Goal: Communication & Community: Share content

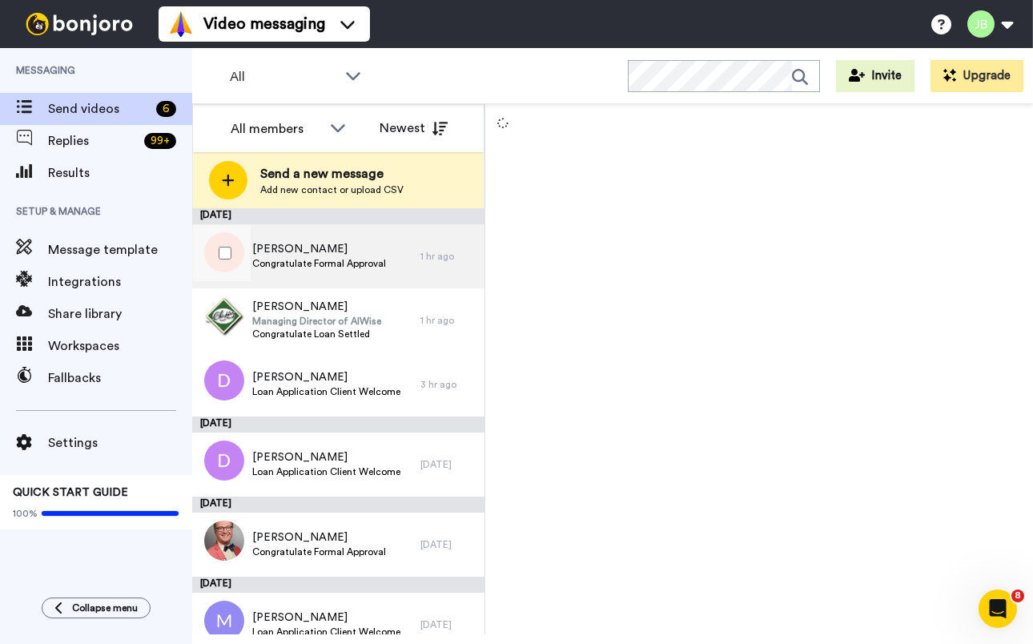
click at [322, 256] on span "Georgina" at bounding box center [319, 249] width 134 height 16
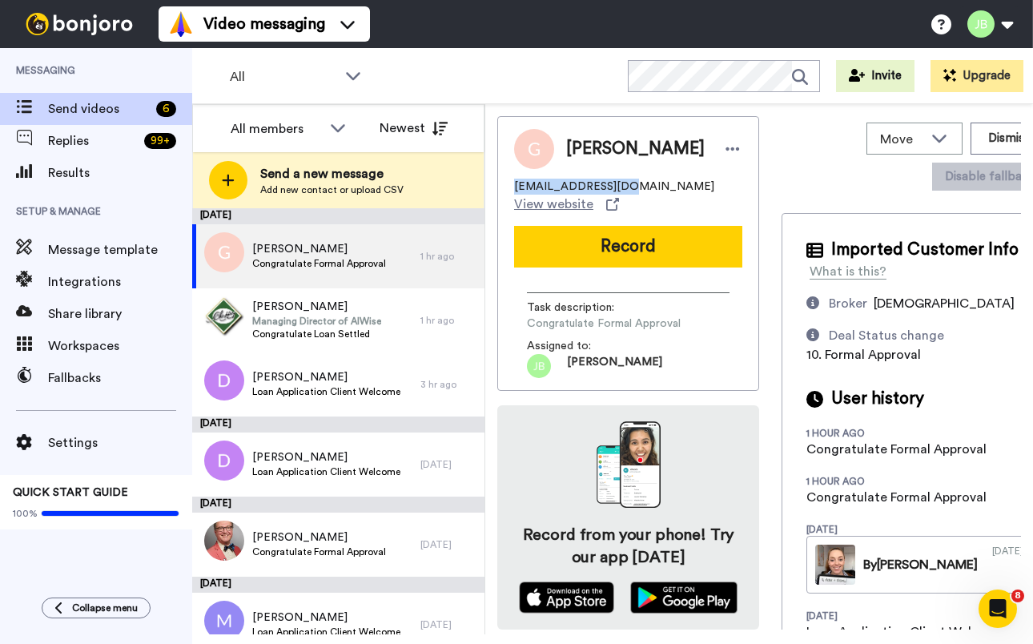
drag, startPoint x: 641, startPoint y: 181, endPoint x: 513, endPoint y: 187, distance: 128.3
click at [509, 187] on div "Georgina gghobbs@icloud.com View website Record Task description : Congratulate…" at bounding box center [628, 253] width 262 height 275
click at [631, 182] on div "gghobbs@icloud.com View website" at bounding box center [628, 196] width 228 height 35
drag, startPoint x: 626, startPoint y: 185, endPoint x: 594, endPoint y: 188, distance: 32.2
click at [594, 188] on div "gghobbs@icloud.com View website" at bounding box center [628, 196] width 228 height 35
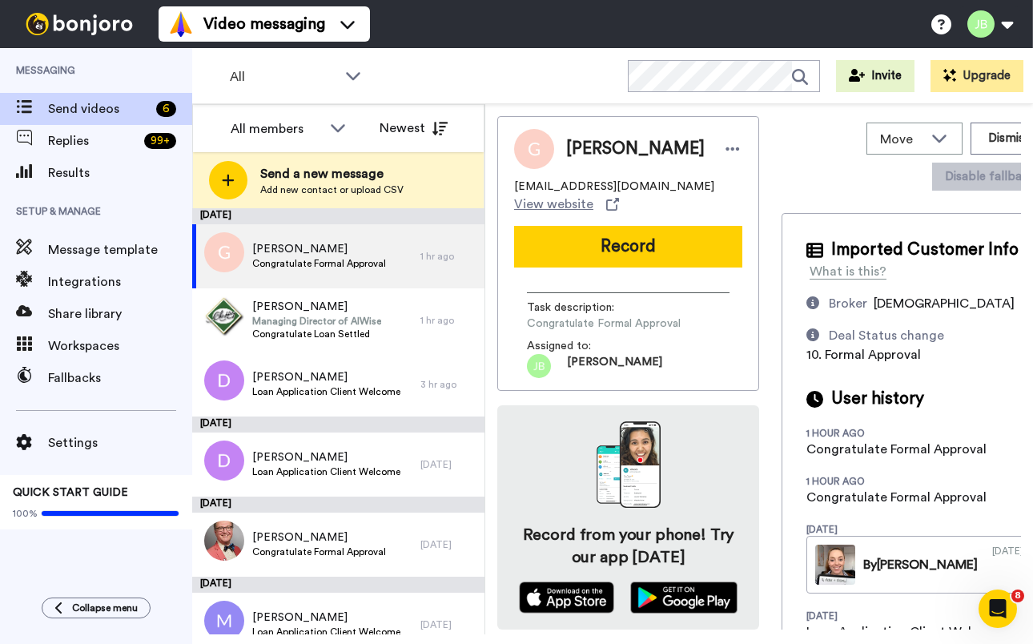
drag, startPoint x: 636, startPoint y: 185, endPoint x: 775, endPoint y: 349, distance: 214.9
click at [637, 185] on div "gghobbs@icloud.com View website" at bounding box center [628, 196] width 228 height 35
drag, startPoint x: 628, startPoint y: 185, endPoint x: 509, endPoint y: 186, distance: 118.6
click at [505, 188] on div "Georgina gghobbs@icloud.com View website Record Task description : Congratulate…" at bounding box center [628, 253] width 262 height 275
copy span "gghobbs@icloud.com"
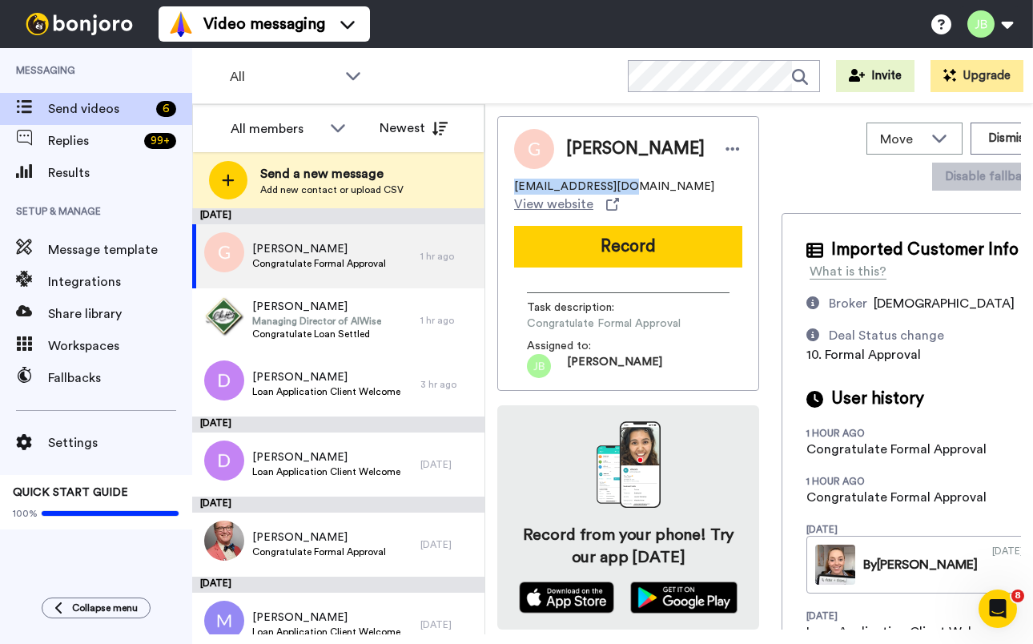
click at [655, 186] on div "gghobbs@icloud.com View website" at bounding box center [628, 196] width 228 height 35
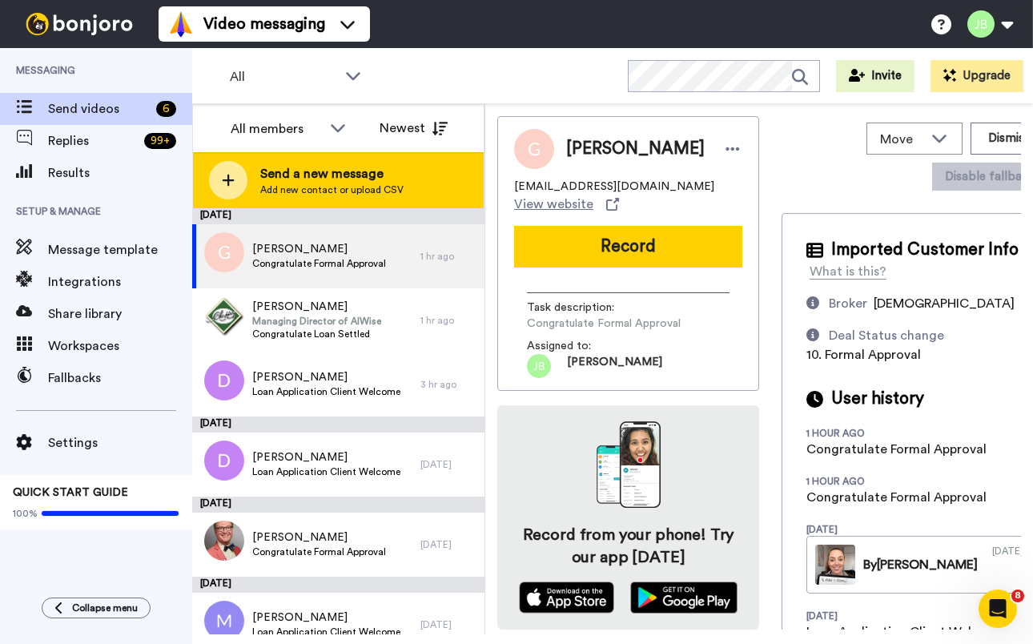
click at [340, 182] on span "Send a new message" at bounding box center [331, 173] width 143 height 19
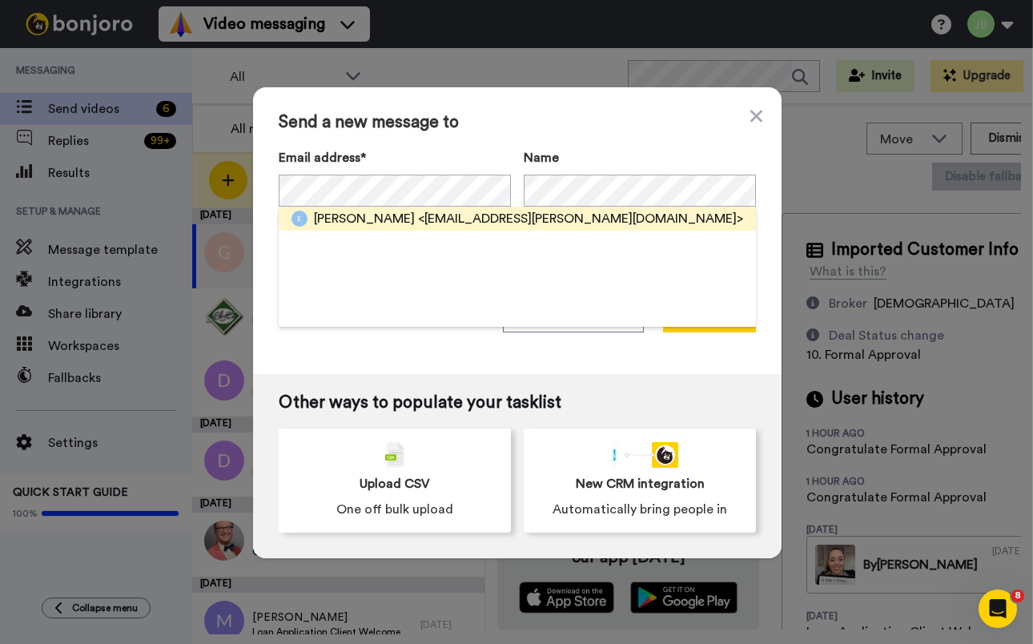
drag, startPoint x: 417, startPoint y: 223, endPoint x: 416, endPoint y: 239, distance: 16.1
click at [418, 223] on span "<elisabeth.g.hobbs@icloud.com>" at bounding box center [580, 218] width 325 height 19
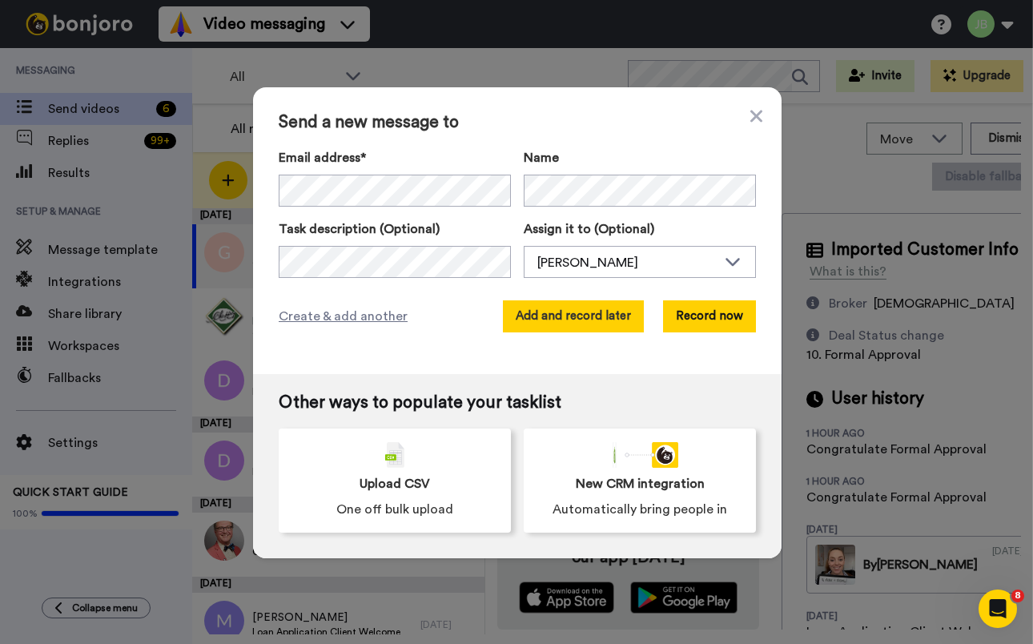
click at [559, 308] on button "Add and record later" at bounding box center [573, 316] width 141 height 32
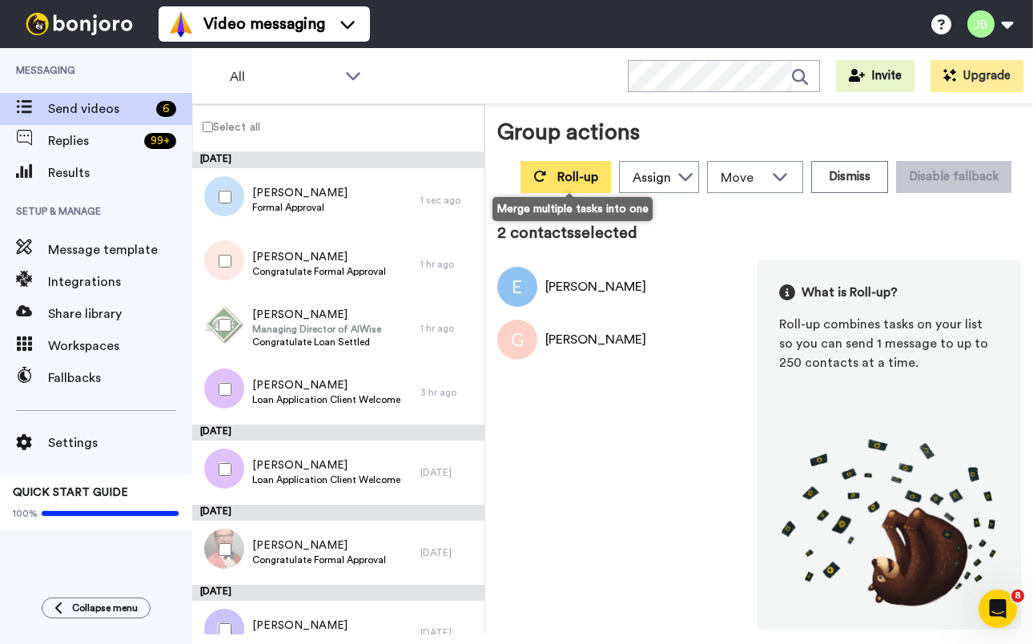
click at [558, 173] on button "Roll-up" at bounding box center [566, 177] width 91 height 32
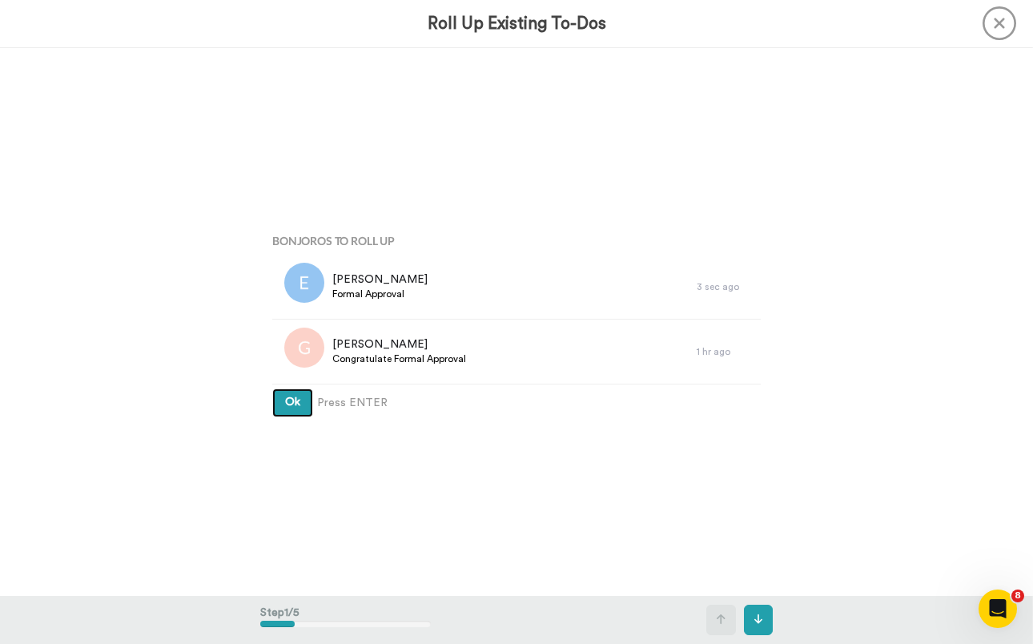
click at [272, 389] on button "Ok" at bounding box center [292, 403] width 41 height 29
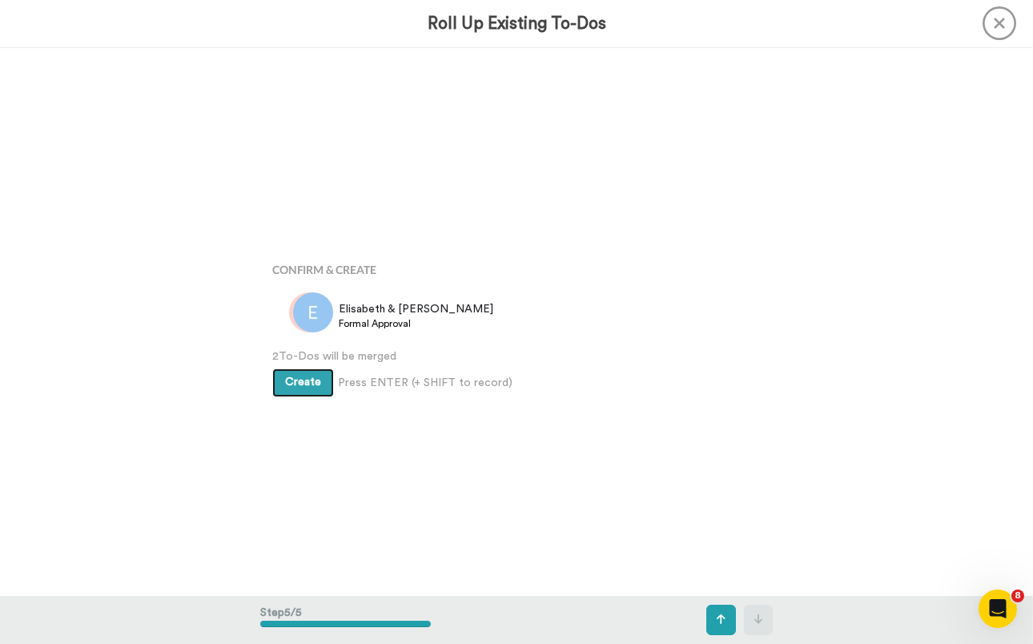
scroll to position [2193, 0]
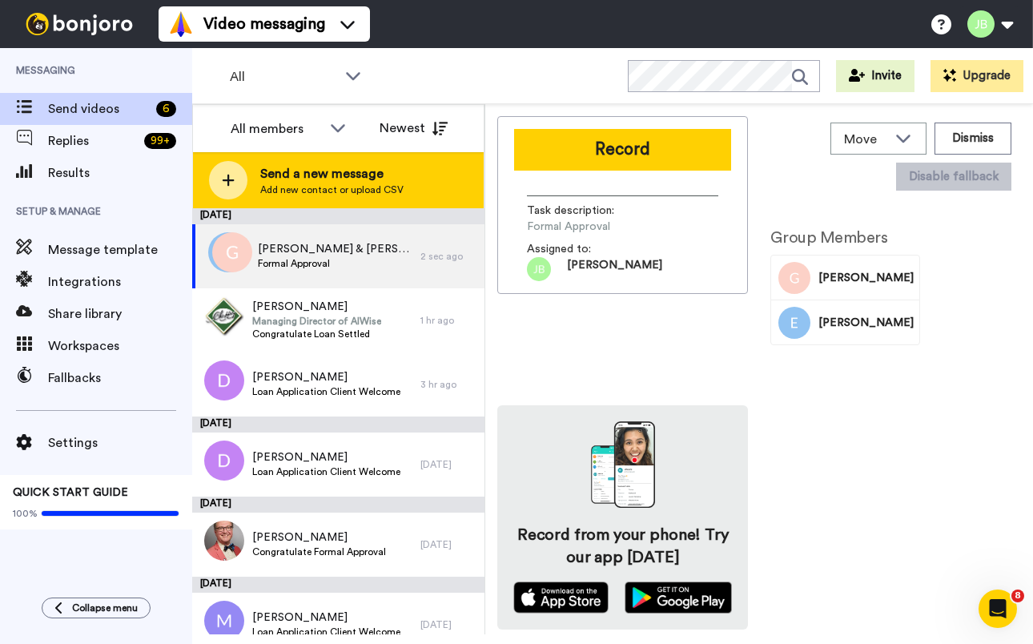
click at [342, 176] on span "Send a new message" at bounding box center [331, 173] width 143 height 19
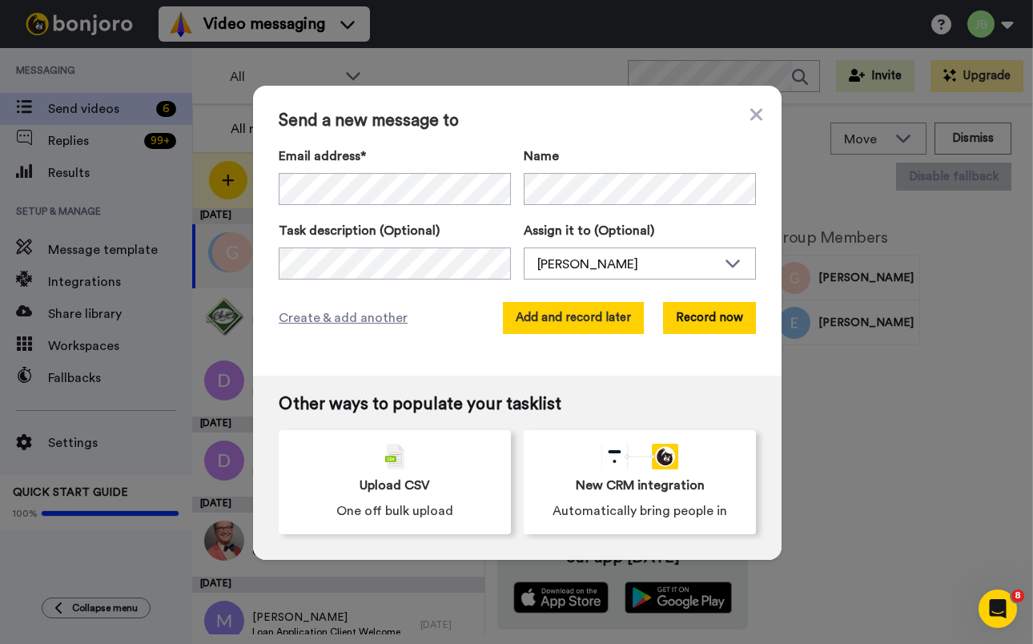
click at [523, 320] on button "Add and record later" at bounding box center [573, 318] width 141 height 32
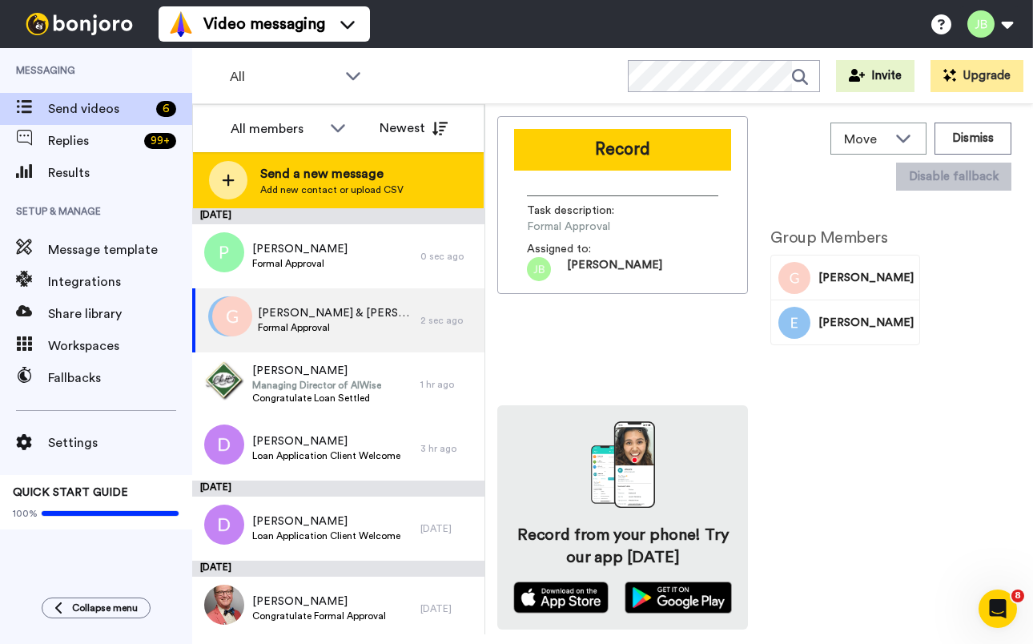
click at [372, 168] on span "Send a new message" at bounding box center [331, 173] width 143 height 19
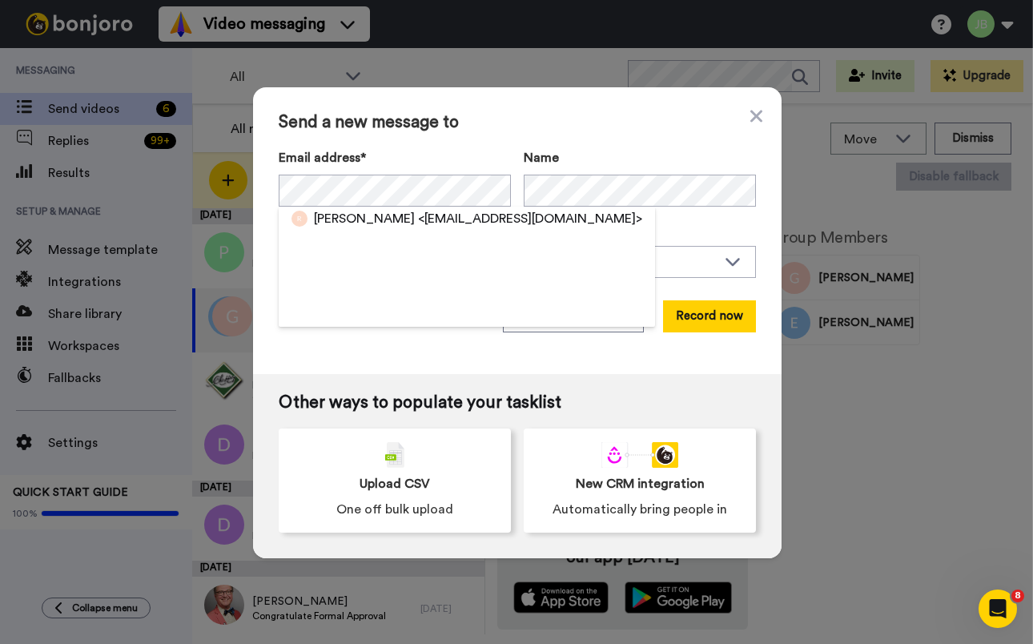
click at [418, 215] on span "<rodgtaylor@hotmail.com>" at bounding box center [530, 218] width 224 height 19
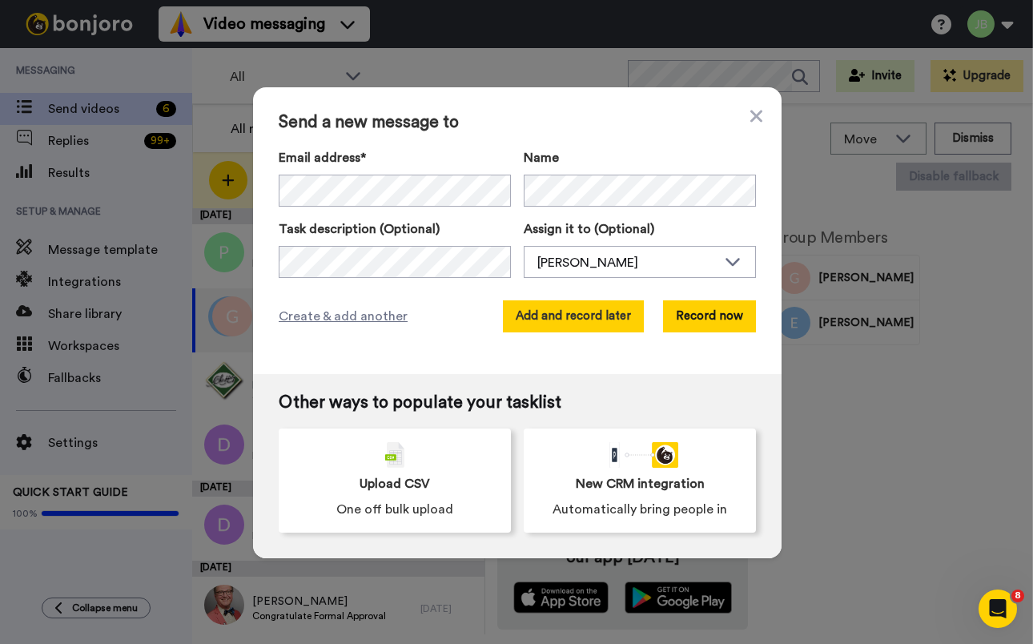
click at [579, 313] on button "Add and record later" at bounding box center [573, 316] width 141 height 32
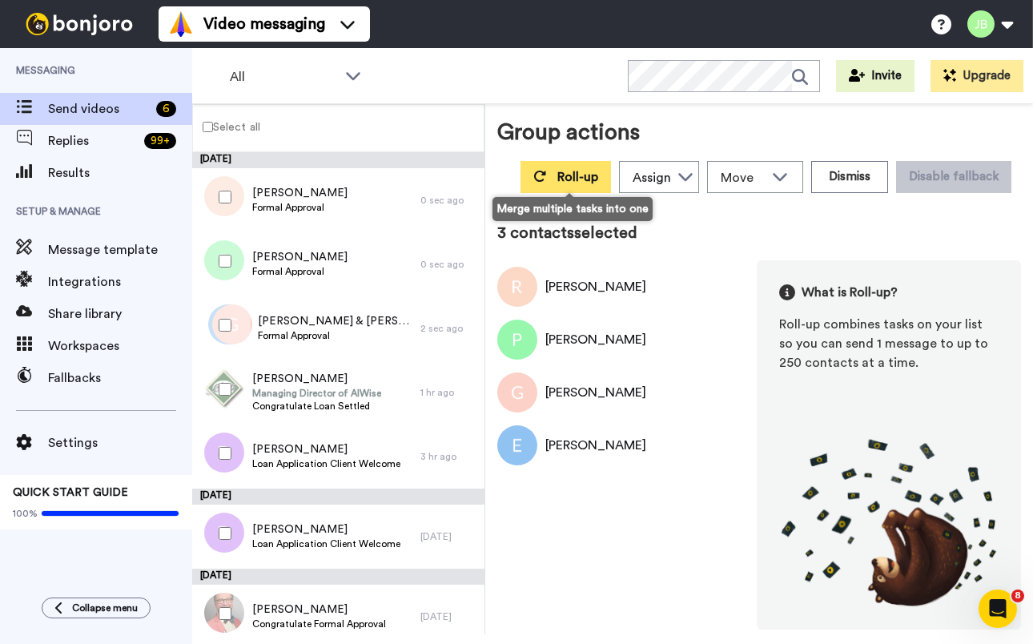
click at [556, 181] on button "Roll-up" at bounding box center [566, 177] width 91 height 32
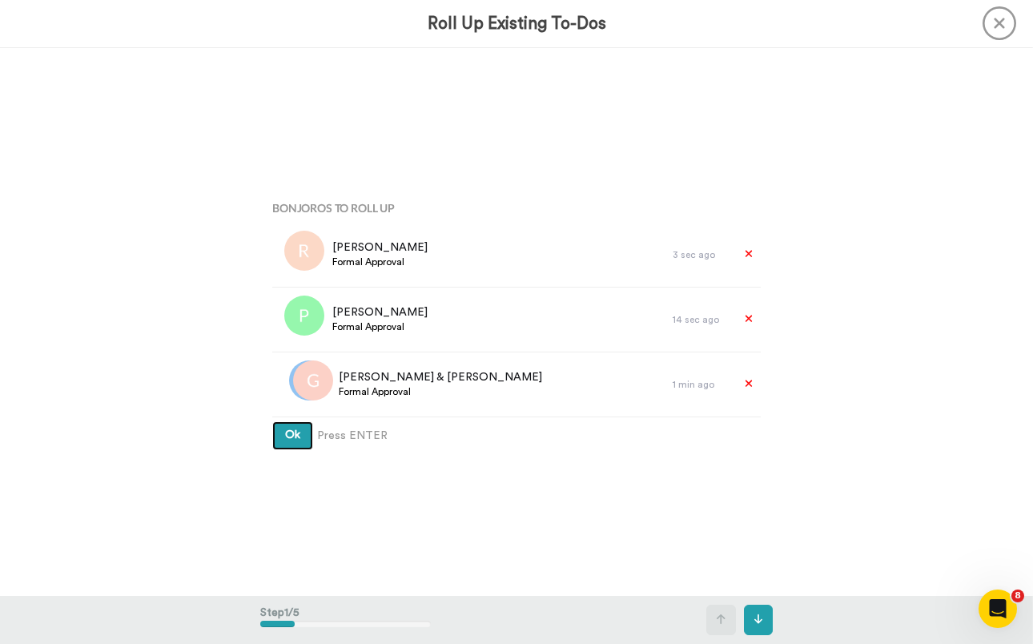
click at [272, 421] on button "Ok" at bounding box center [292, 435] width 41 height 29
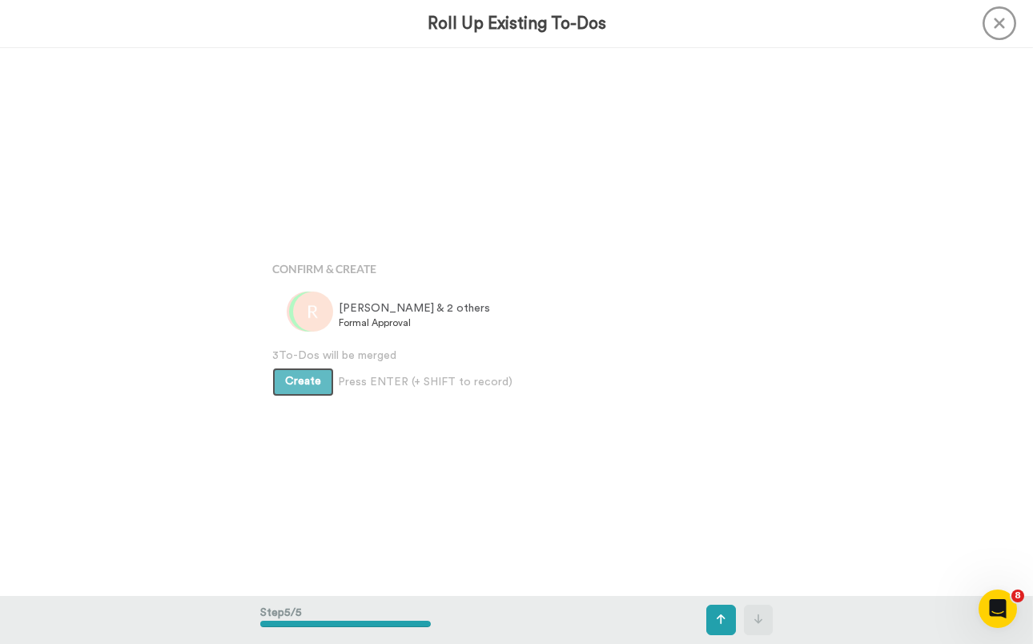
scroll to position [2193, 0]
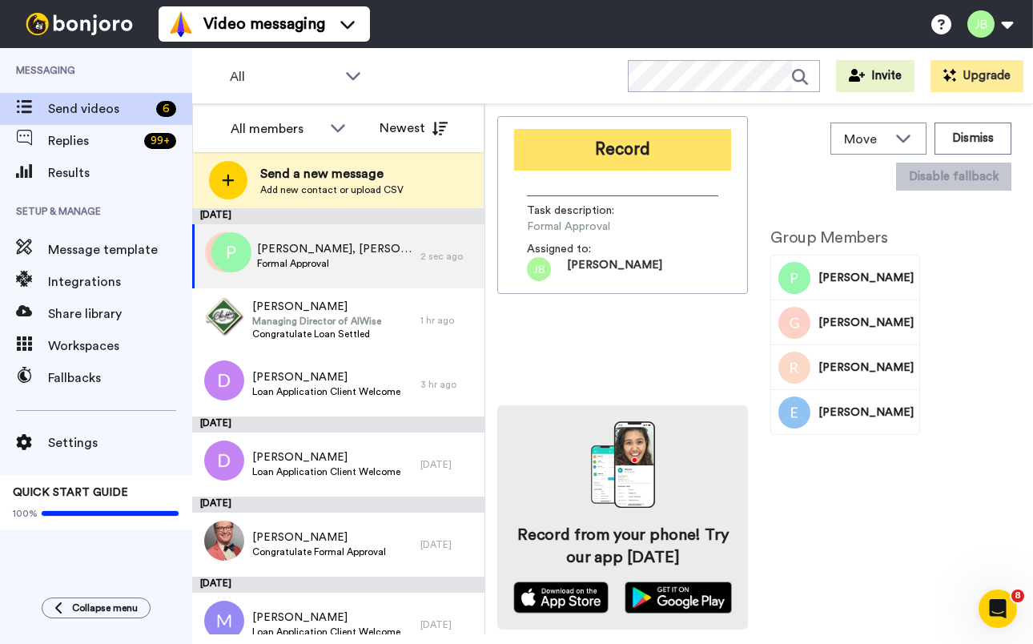
click at [610, 147] on button "Record" at bounding box center [622, 150] width 217 height 42
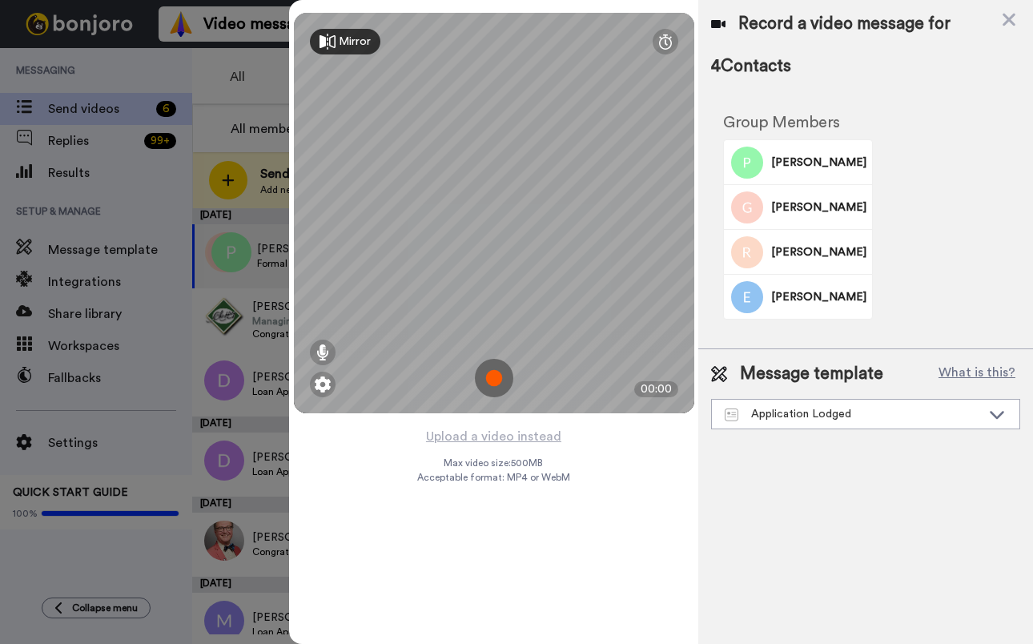
click at [496, 376] on img at bounding box center [494, 378] width 38 height 38
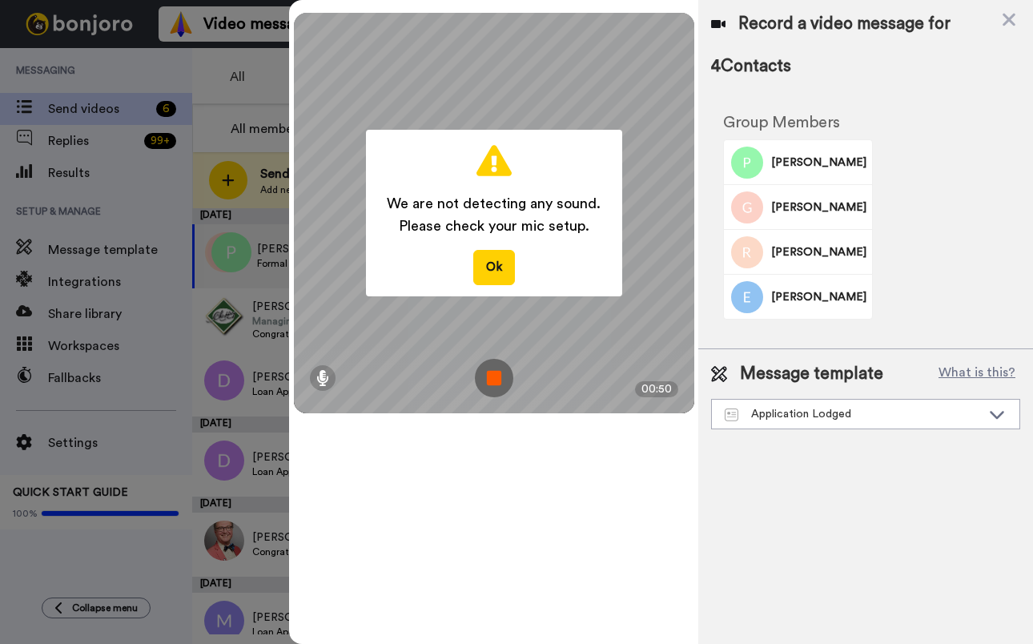
click at [497, 374] on img at bounding box center [494, 378] width 38 height 38
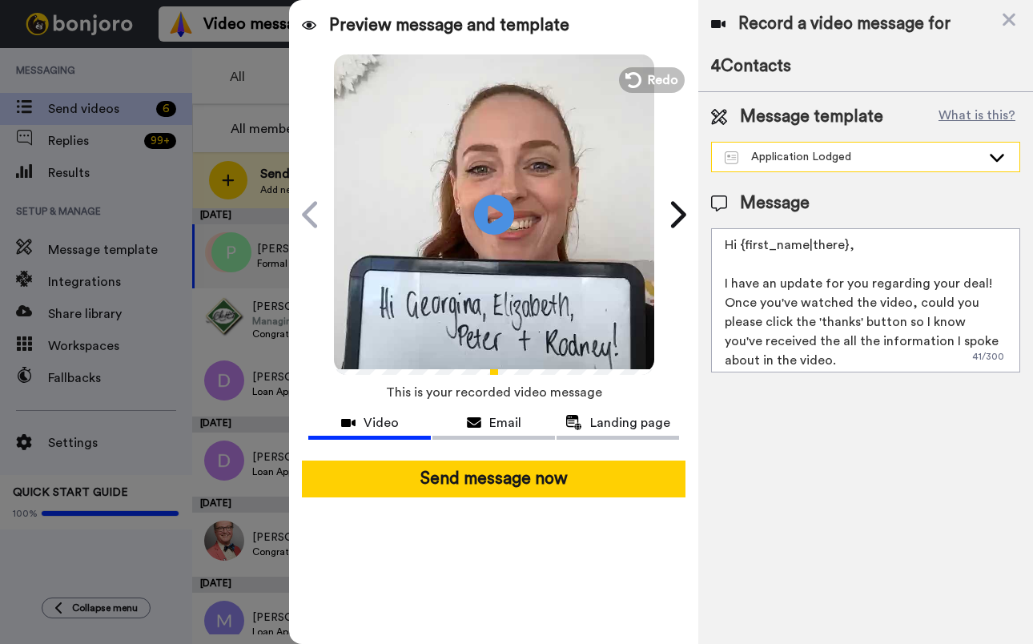
click at [843, 154] on div "Application Lodged" at bounding box center [853, 157] width 256 height 16
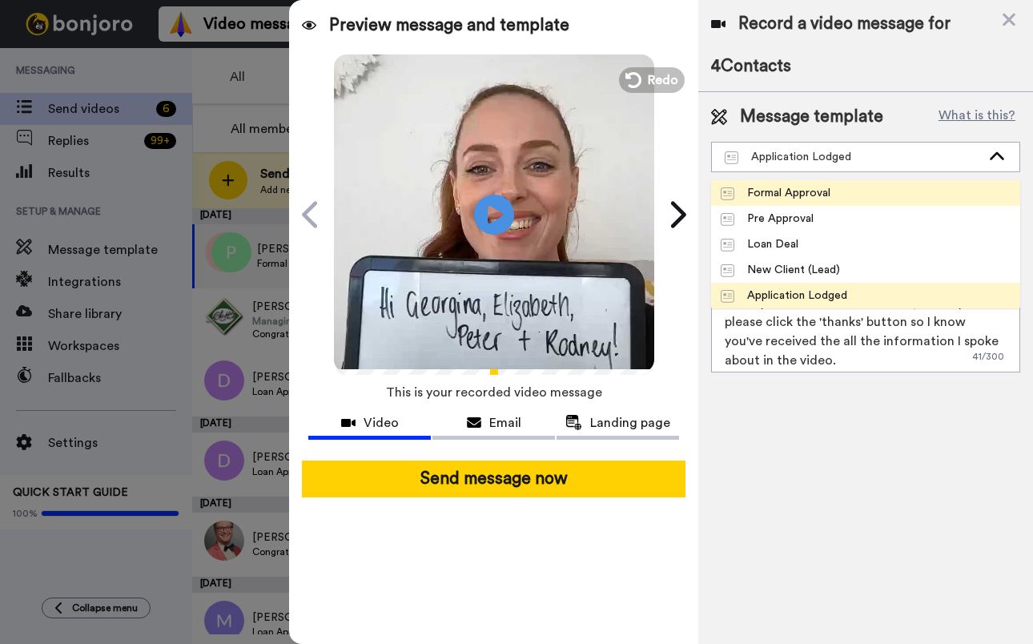
scroll to position [256, 0]
click at [846, 197] on li "Formal Approval" at bounding box center [865, 193] width 309 height 26
type textarea "Hi {first_name|there}, Congratulations on Formal Approval! Watch the video to f…"
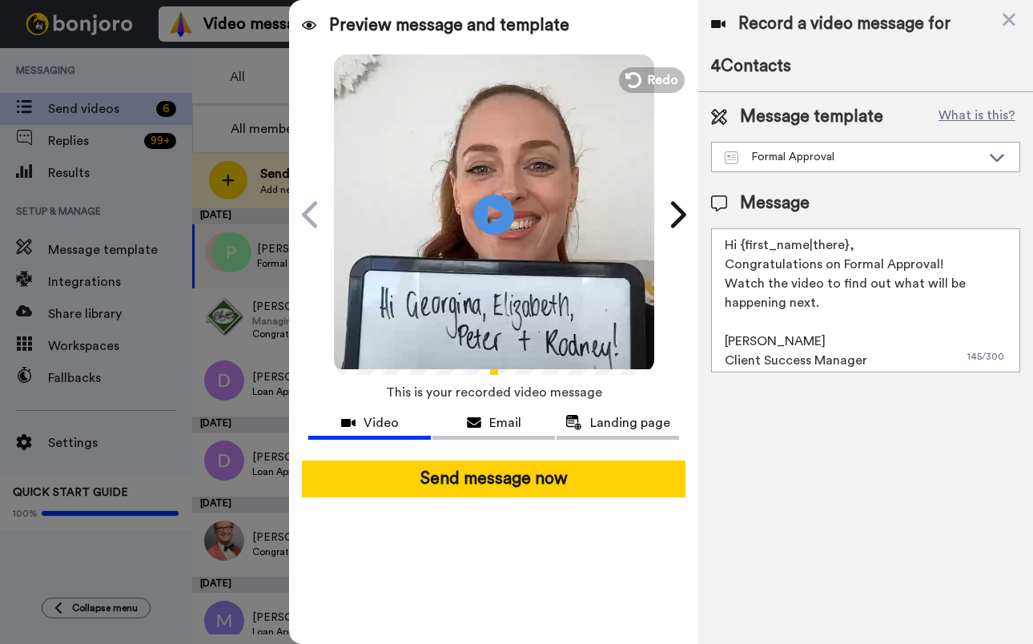
click at [876, 480] on div "Record a video message for 4 Contacts Message template What is this? Formal App…" at bounding box center [866, 322] width 335 height 644
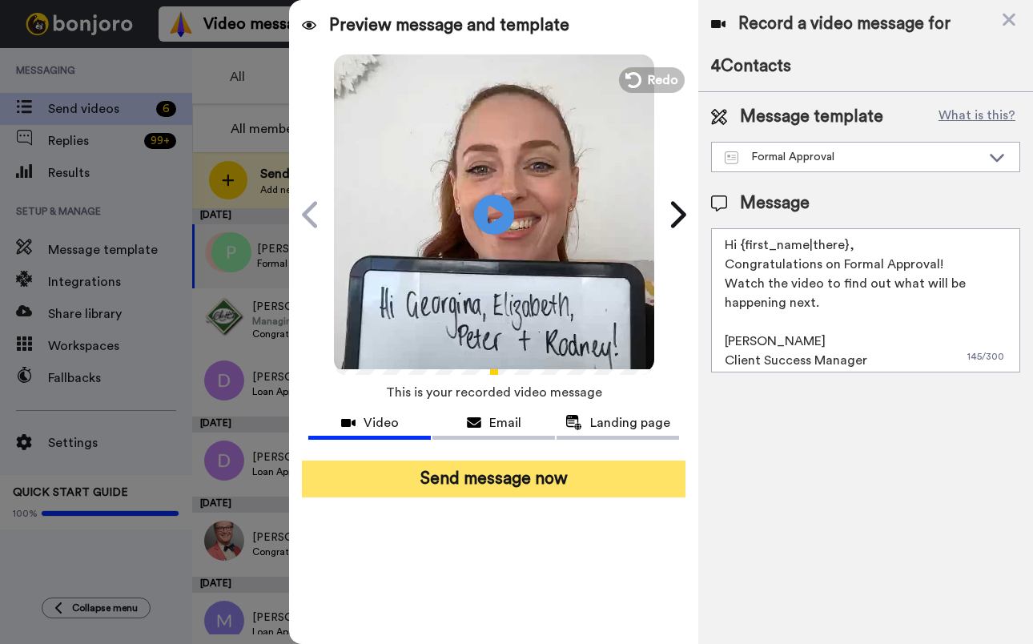
click at [585, 483] on button "Send message now" at bounding box center [494, 479] width 384 height 37
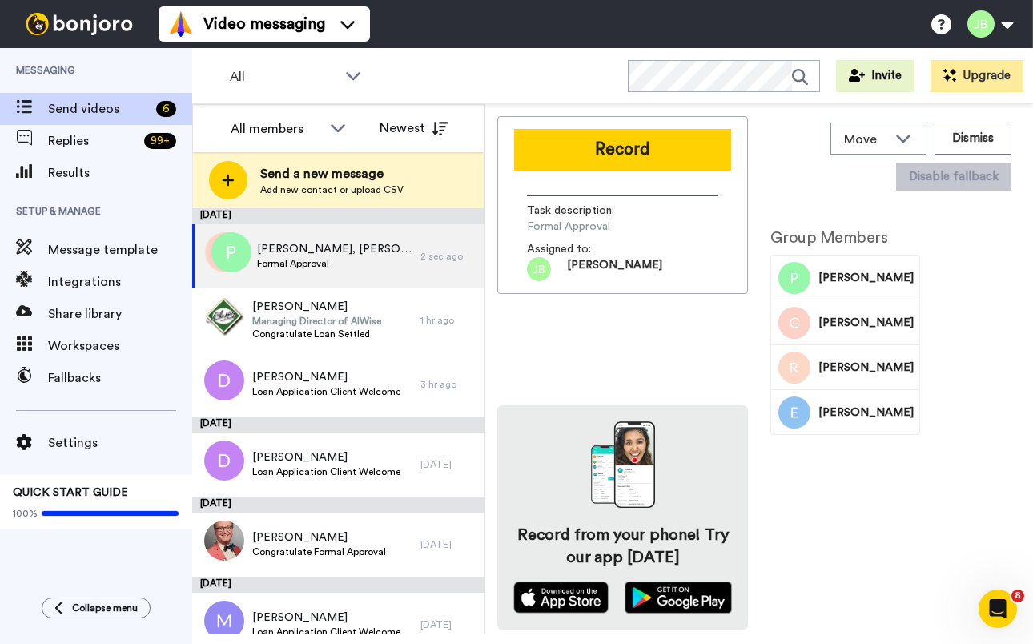
scroll to position [0, 0]
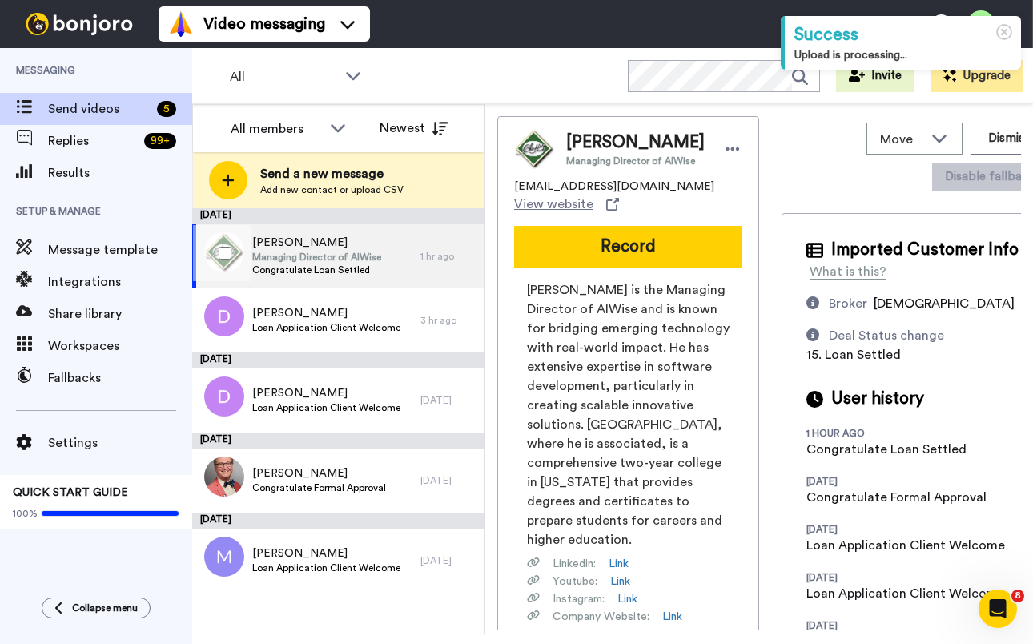
click at [386, 260] on div "Luke Managing Director of AIWise Congratulate Loan Settled" at bounding box center [306, 256] width 228 height 64
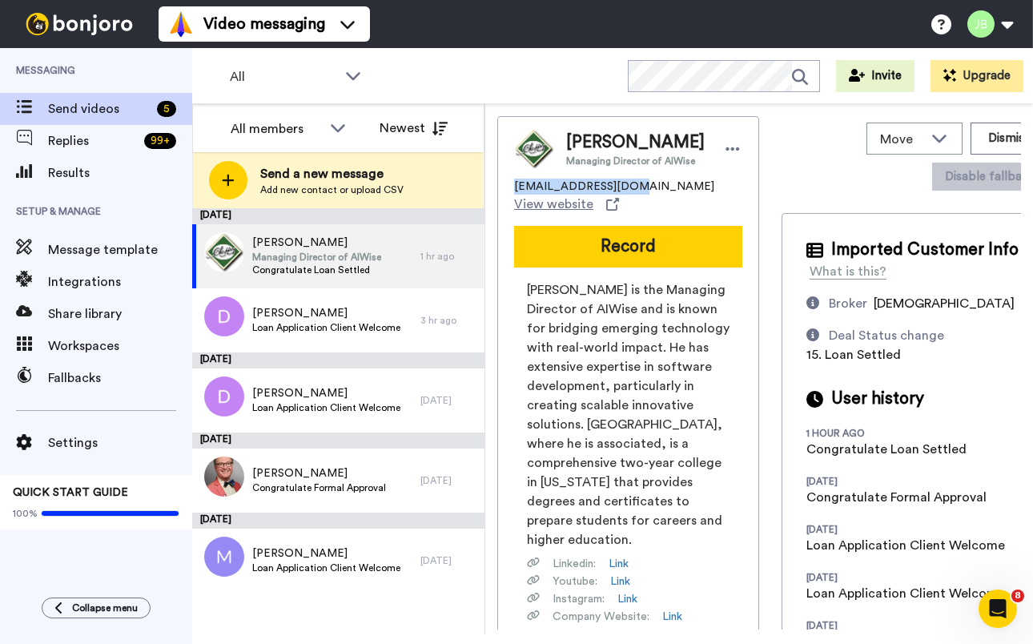
drag, startPoint x: 627, startPoint y: 193, endPoint x: 511, endPoint y: 197, distance: 116.2
click at [511, 197] on div "Luke Managing Director of AIWise lpeak@chaffeysc.com View website Record Luke C…" at bounding box center [628, 445] width 262 height 658
copy span "lpeak@chaffeysc.com"
click at [595, 339] on span "Luke Chaffey is the Managing Director of AIWise and is known for bridging emerg…" at bounding box center [628, 414] width 203 height 269
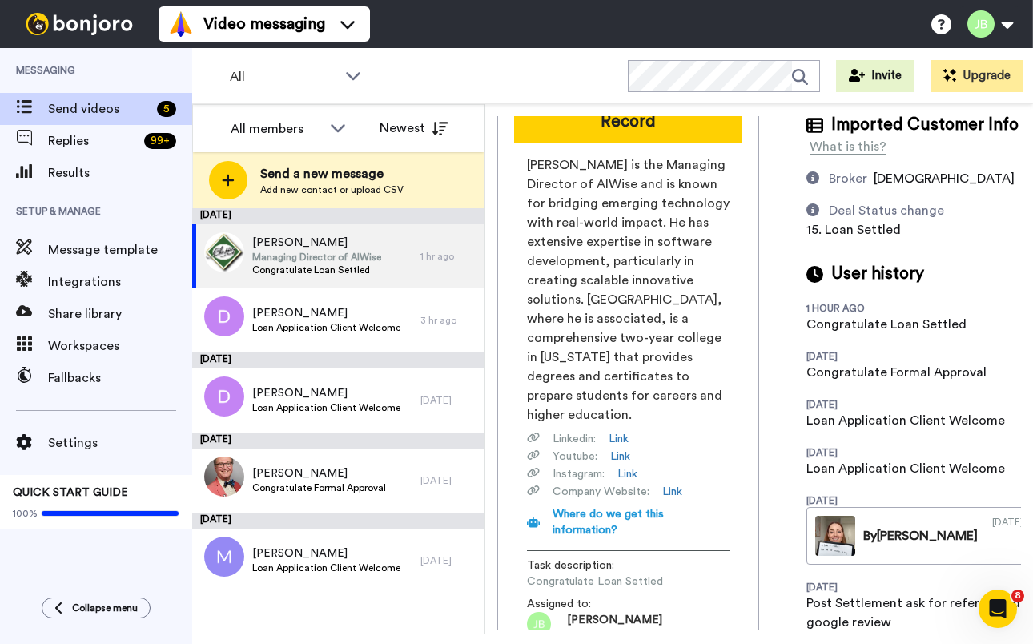
scroll to position [134, 0]
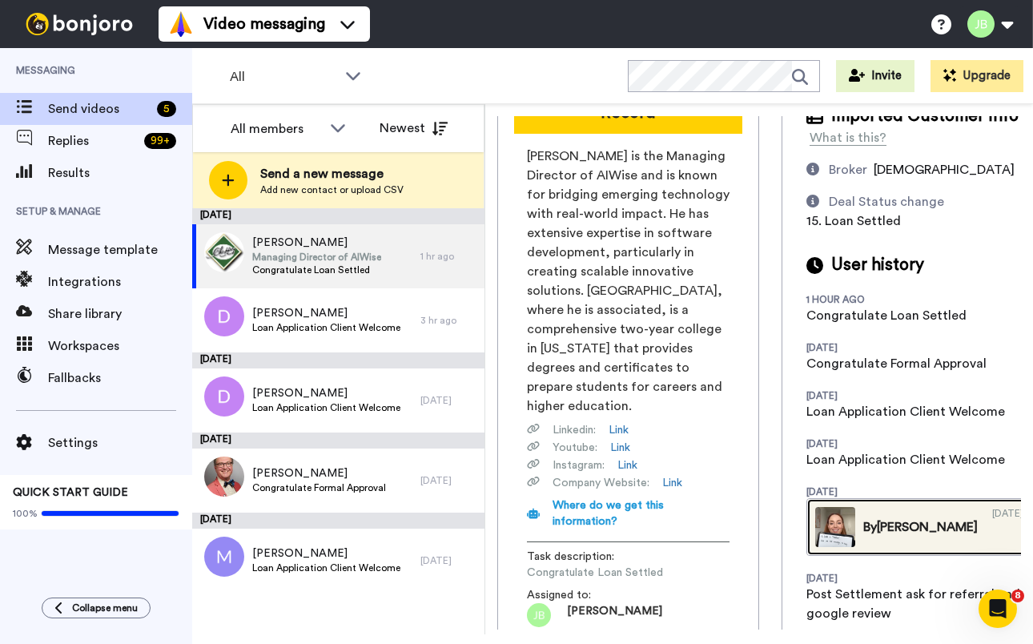
click at [883, 556] on link "By Jackie 07/15/2025" at bounding box center [920, 527] width 226 height 58
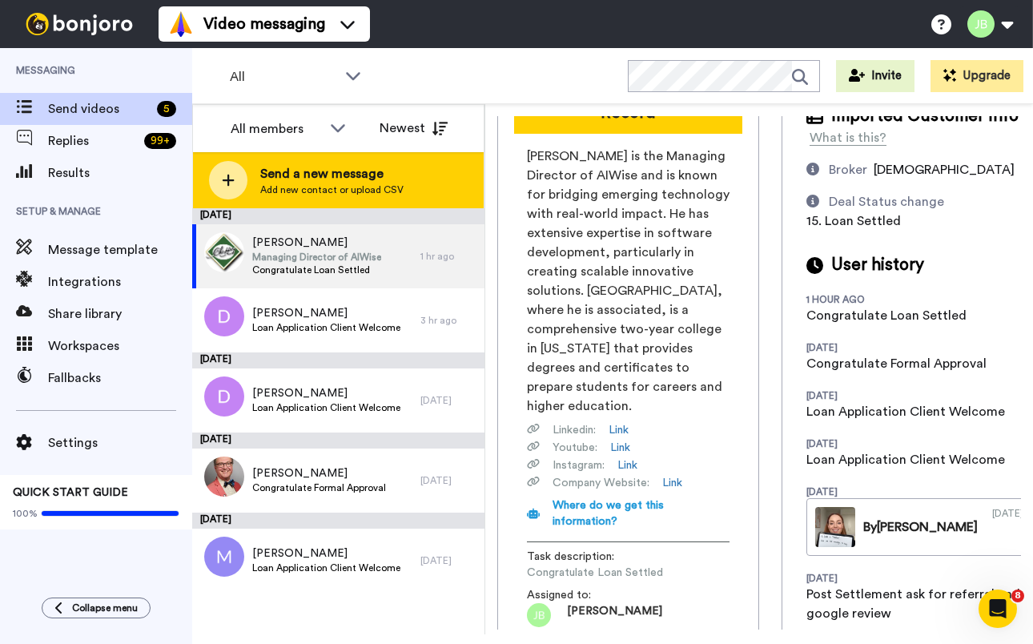
click at [405, 173] on div "Send a new message Add new contact or upload CSV" at bounding box center [338, 180] width 291 height 56
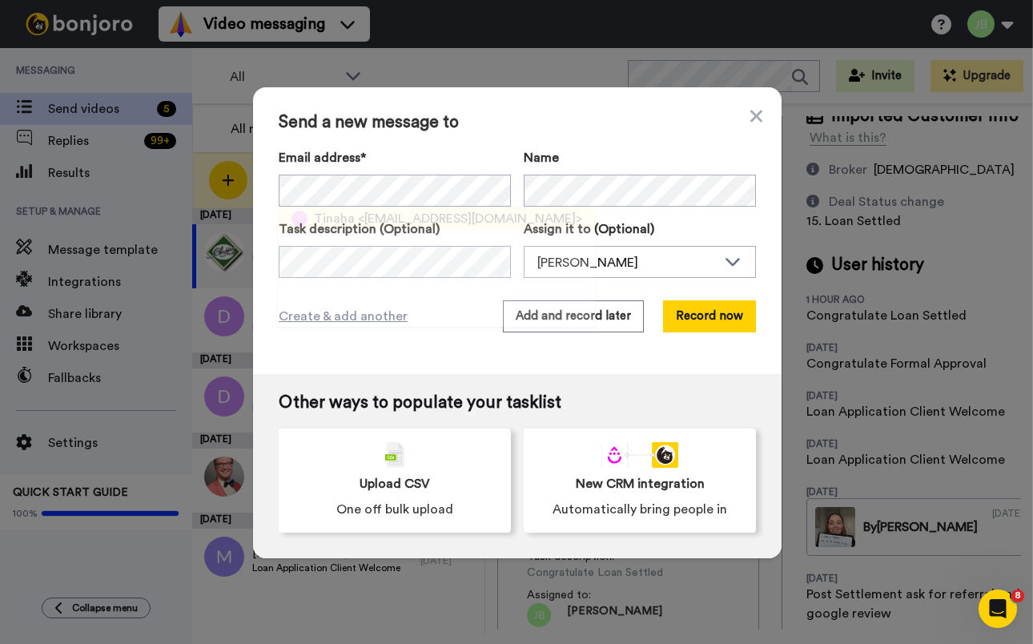
click at [414, 220] on span "<luketinaha@hotmail.com>" at bounding box center [470, 218] width 224 height 19
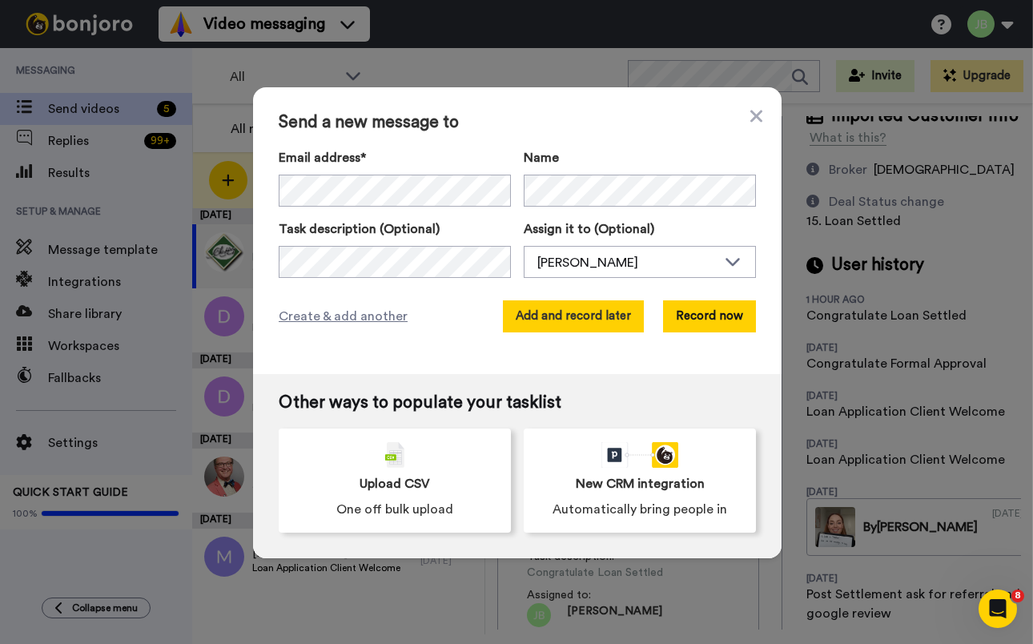
click at [536, 322] on button "Add and record later" at bounding box center [573, 316] width 141 height 32
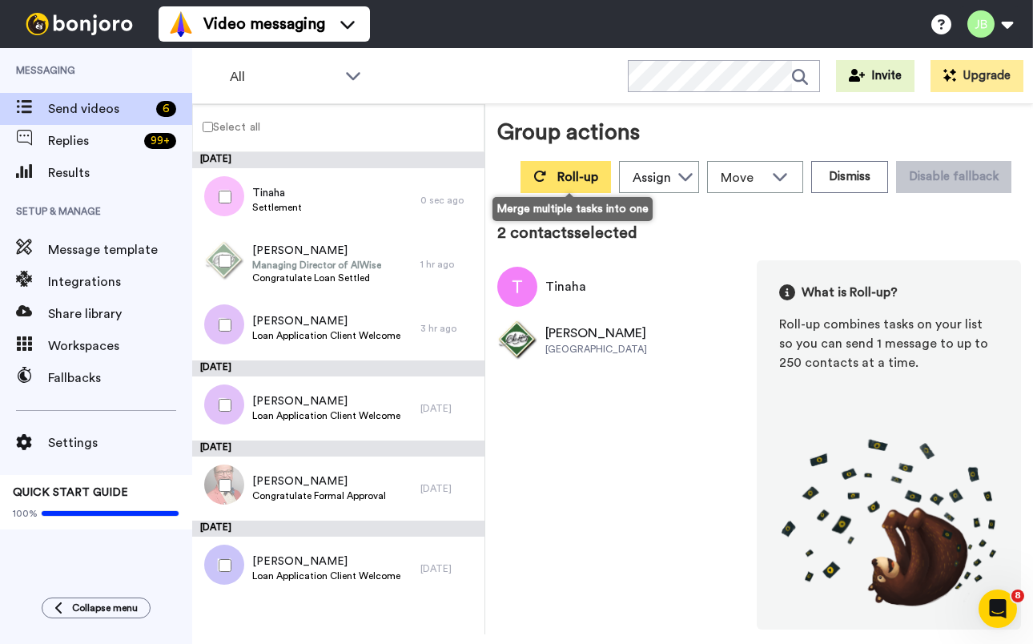
click at [561, 176] on button "Roll-up" at bounding box center [566, 177] width 91 height 32
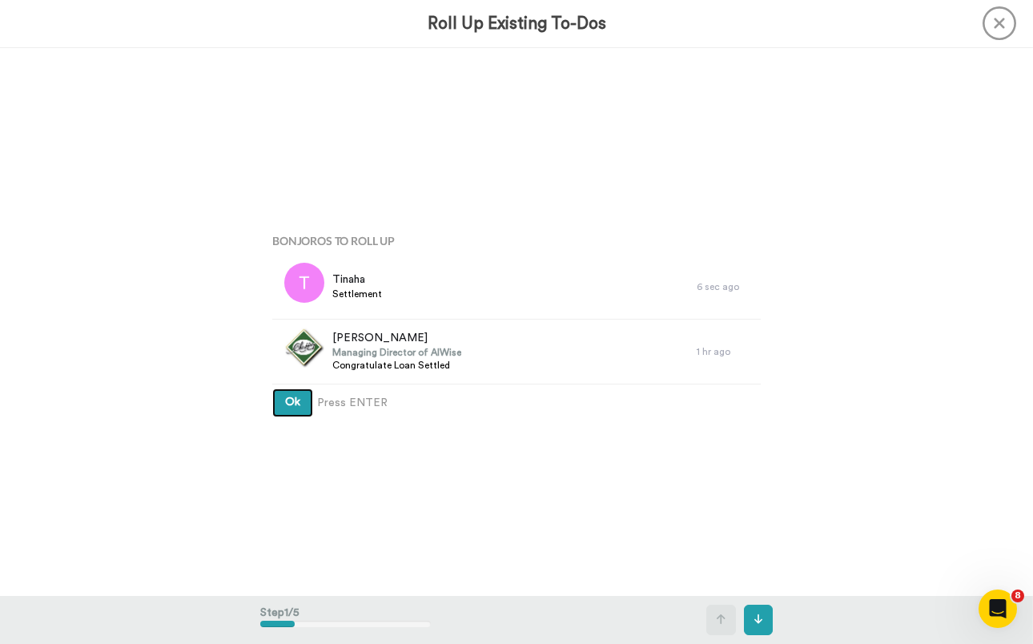
click at [272, 389] on button "Ok" at bounding box center [292, 403] width 41 height 29
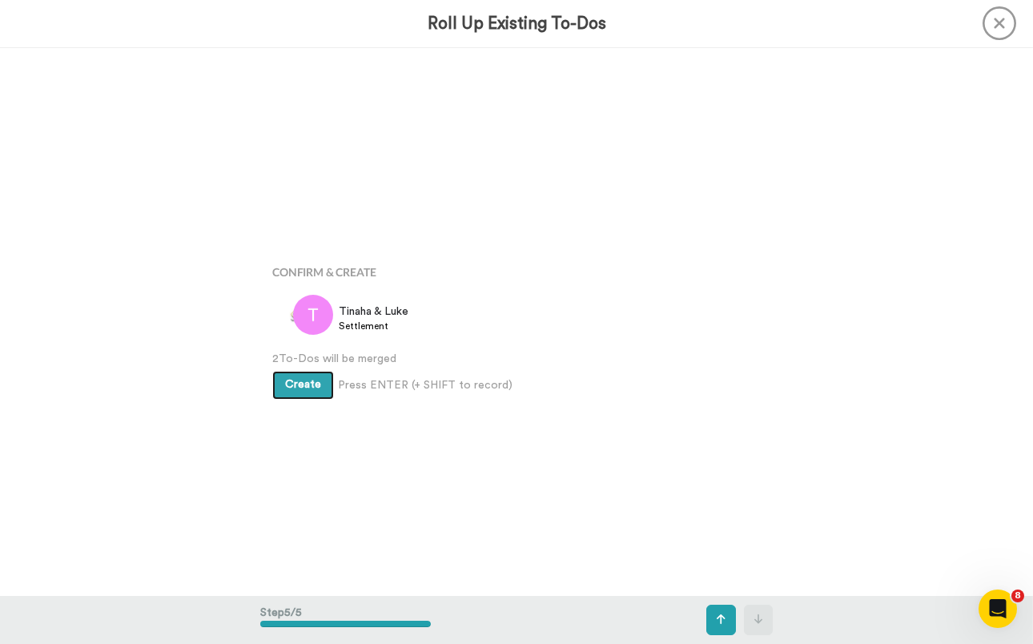
scroll to position [2193, 0]
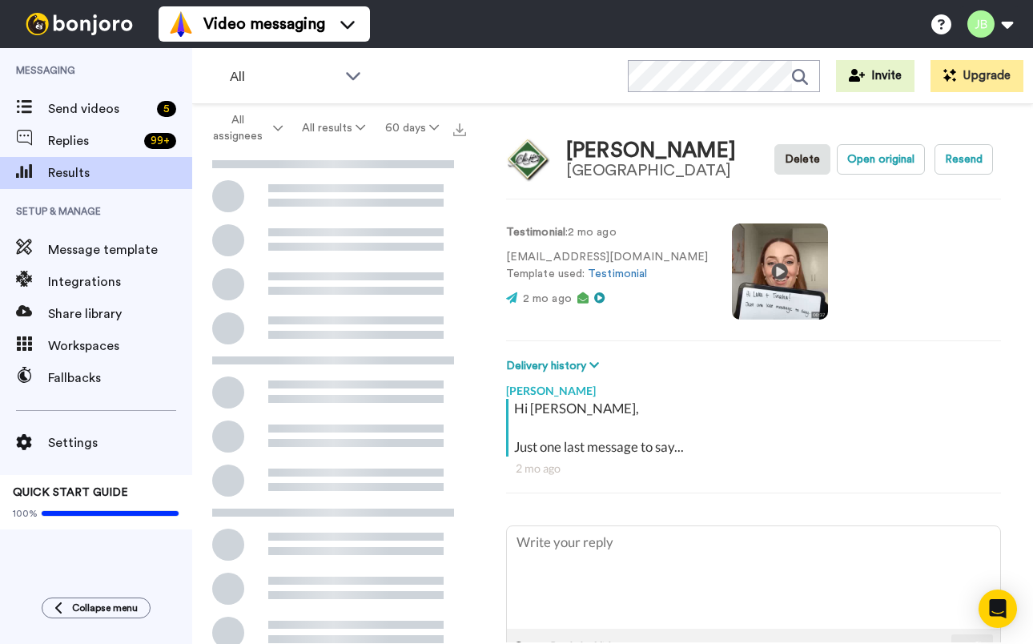
click at [732, 273] on video at bounding box center [780, 271] width 96 height 96
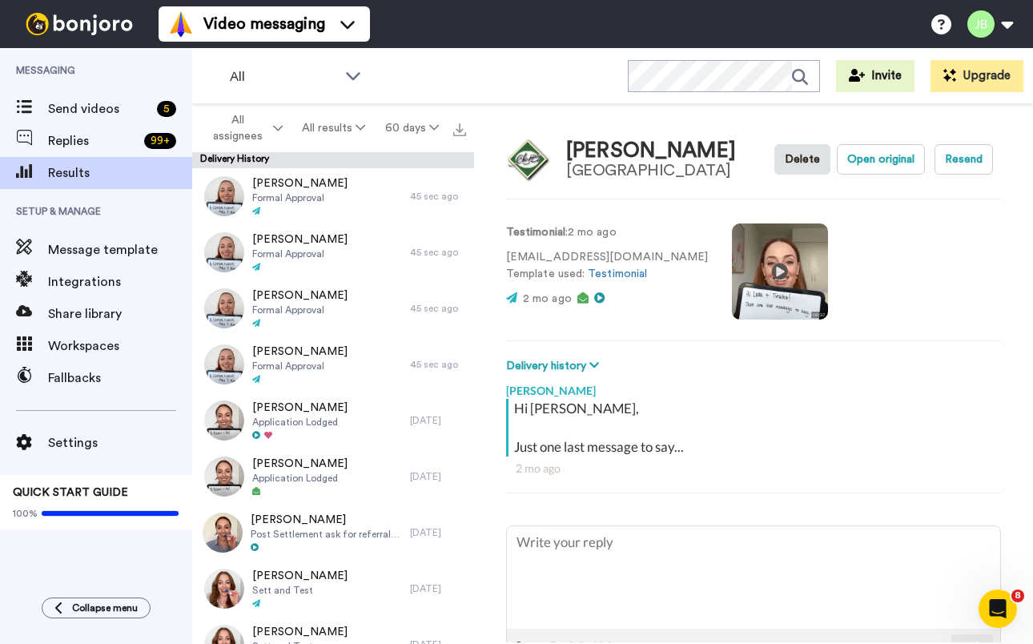
click at [732, 278] on video at bounding box center [780, 271] width 96 height 96
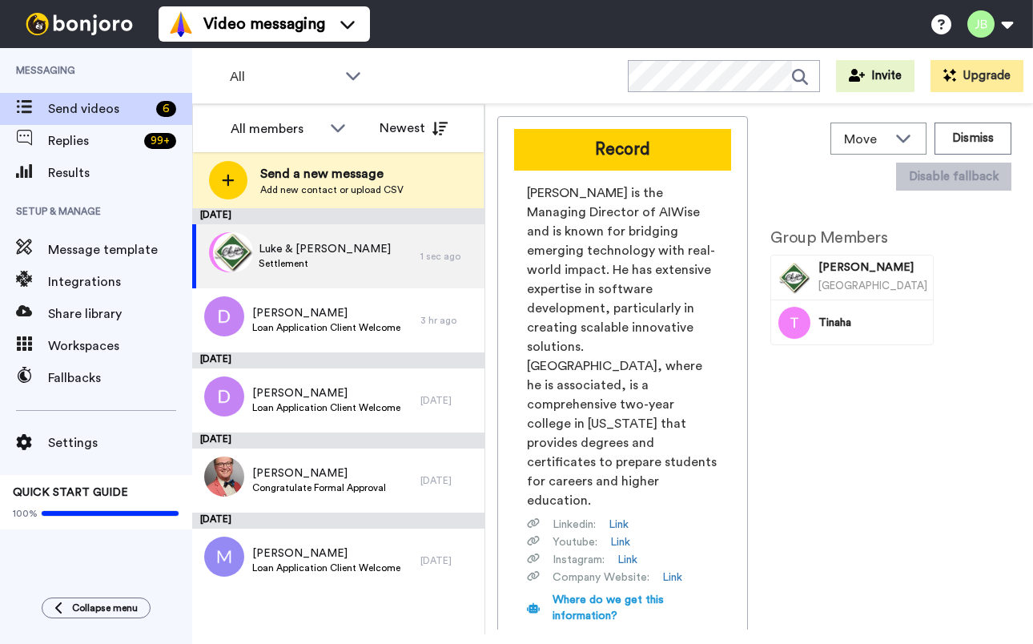
drag, startPoint x: 633, startPoint y: 147, endPoint x: 651, endPoint y: 205, distance: 61.3
click at [633, 147] on button "Record" at bounding box center [622, 150] width 217 height 42
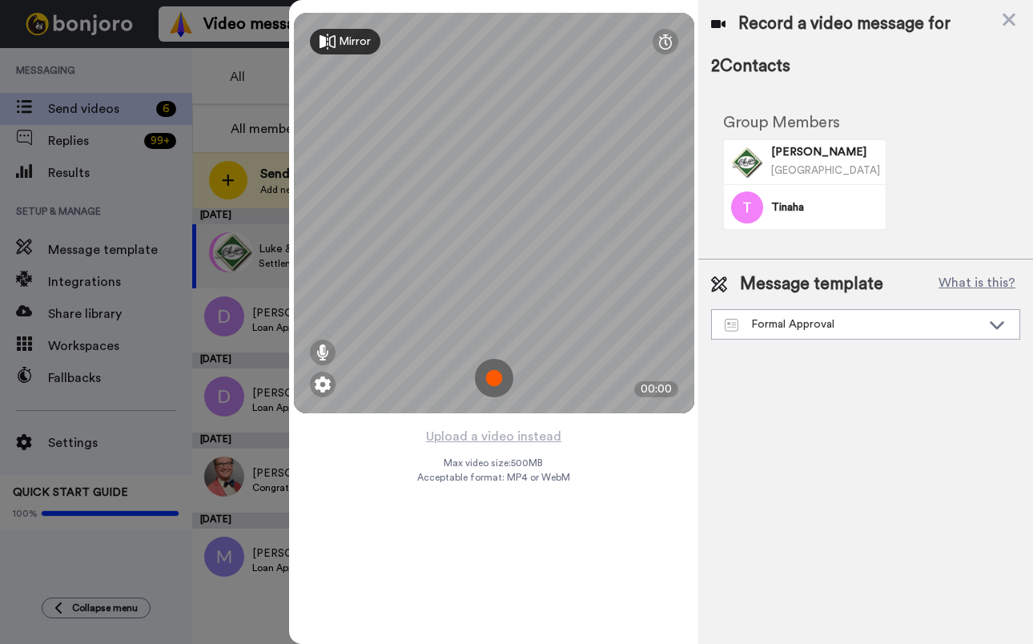
click at [496, 377] on img at bounding box center [494, 378] width 38 height 38
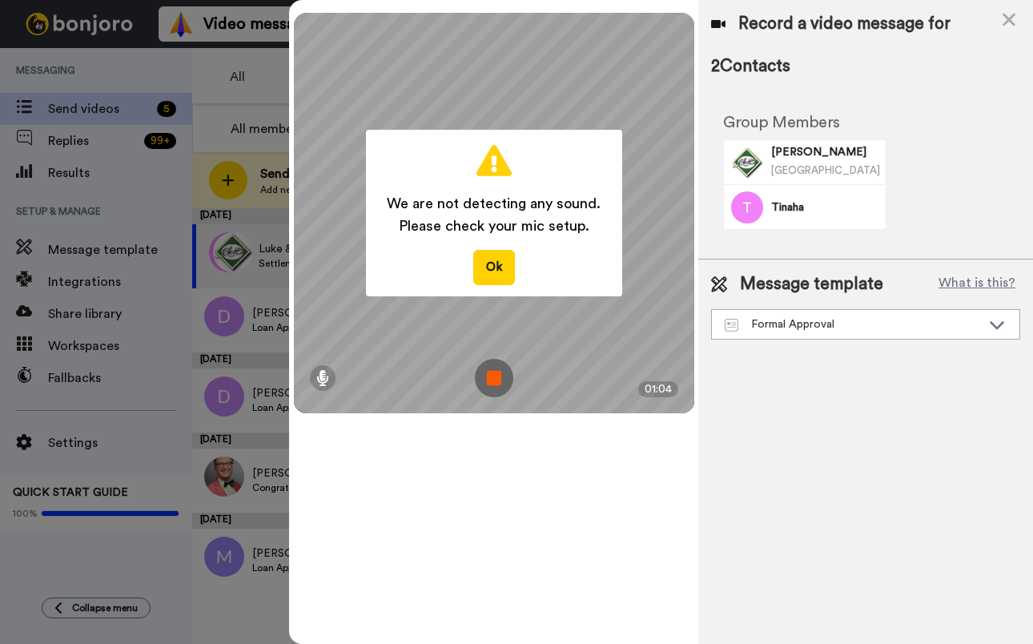
click at [501, 377] on img at bounding box center [494, 378] width 38 height 38
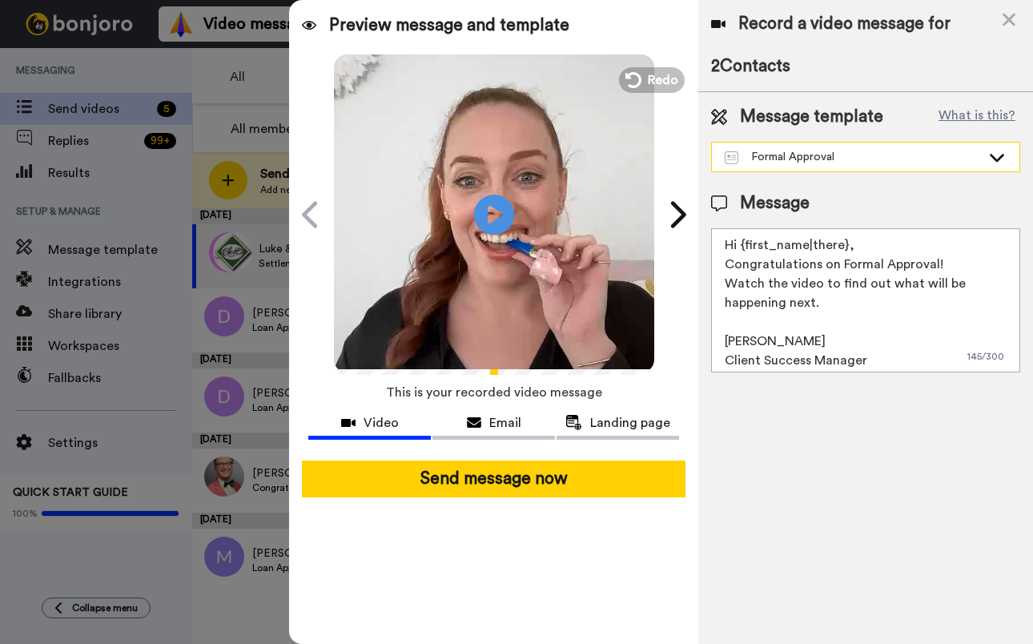
click at [895, 150] on div "Formal Approval" at bounding box center [853, 157] width 256 height 16
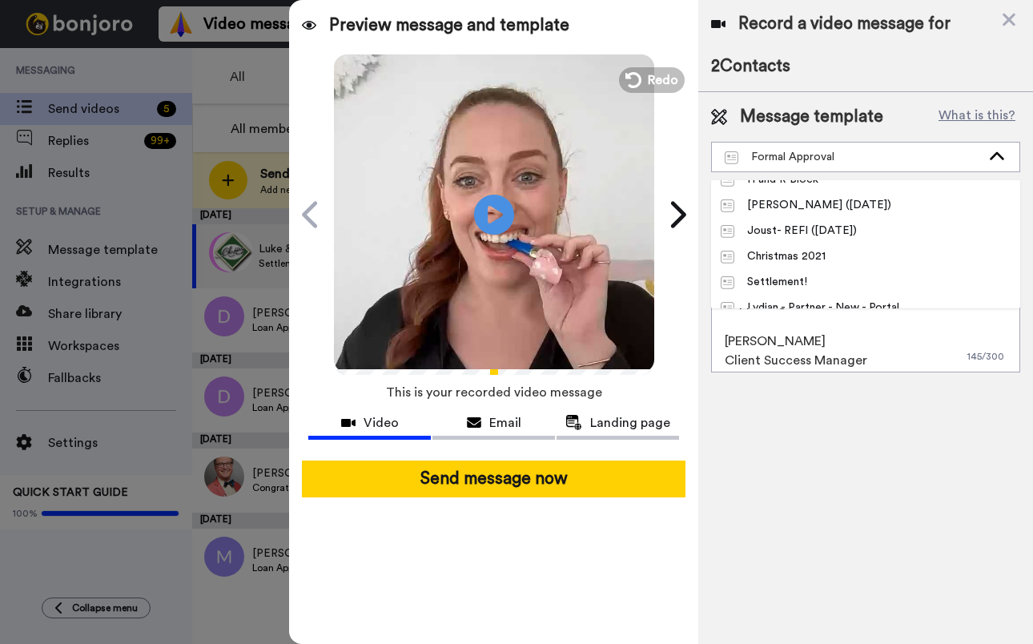
scroll to position [119, 0]
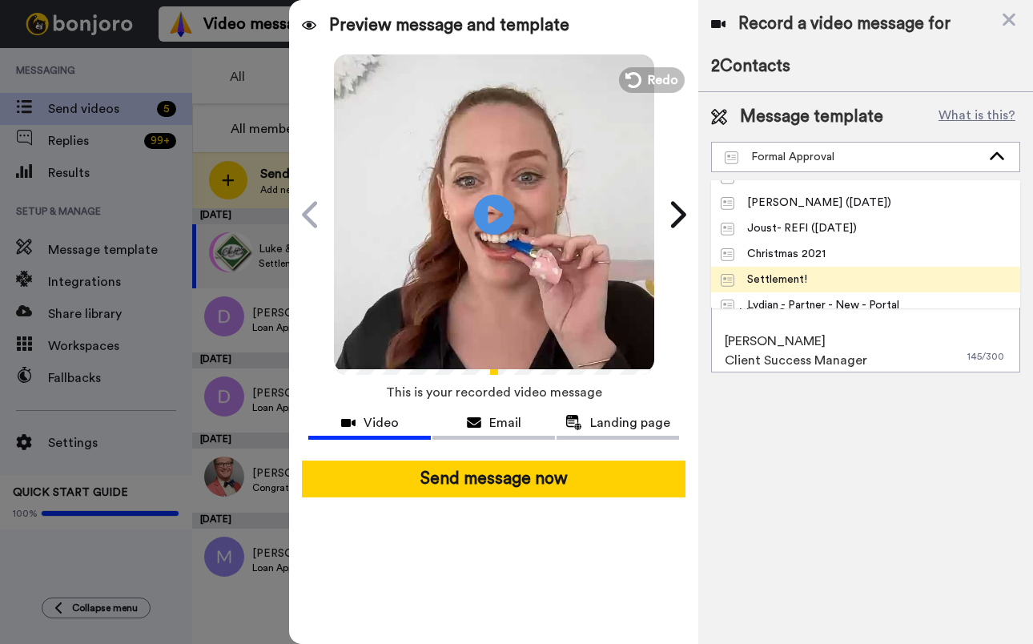
click at [851, 284] on li "Settlement!" at bounding box center [865, 280] width 309 height 26
type textarea "Hi {first_name|there}, I think the video speaks for itself :D A huge congratula…"
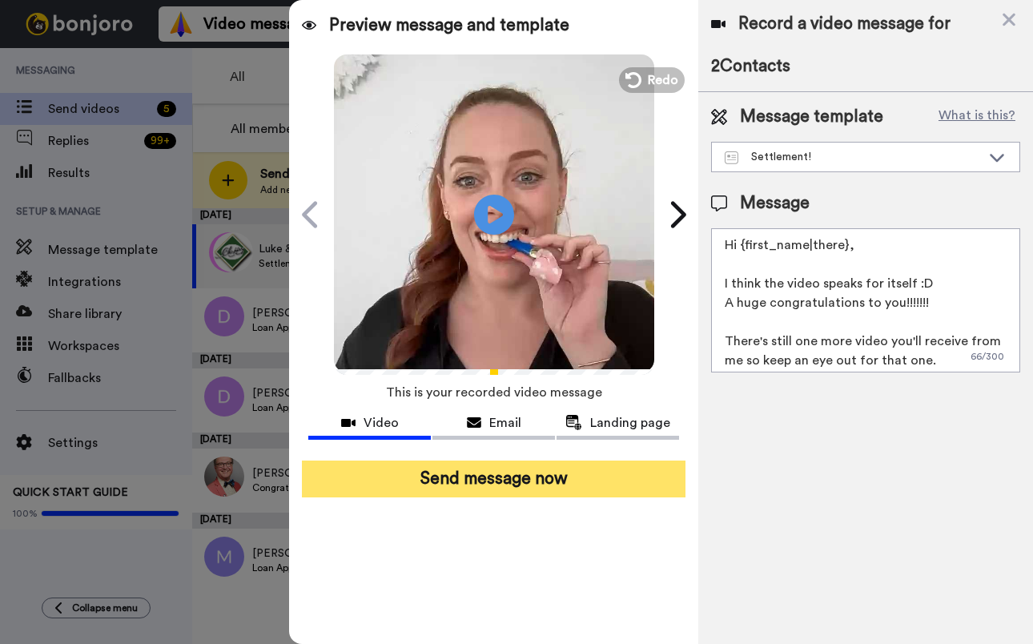
click at [626, 476] on button "Send message now" at bounding box center [494, 479] width 384 height 37
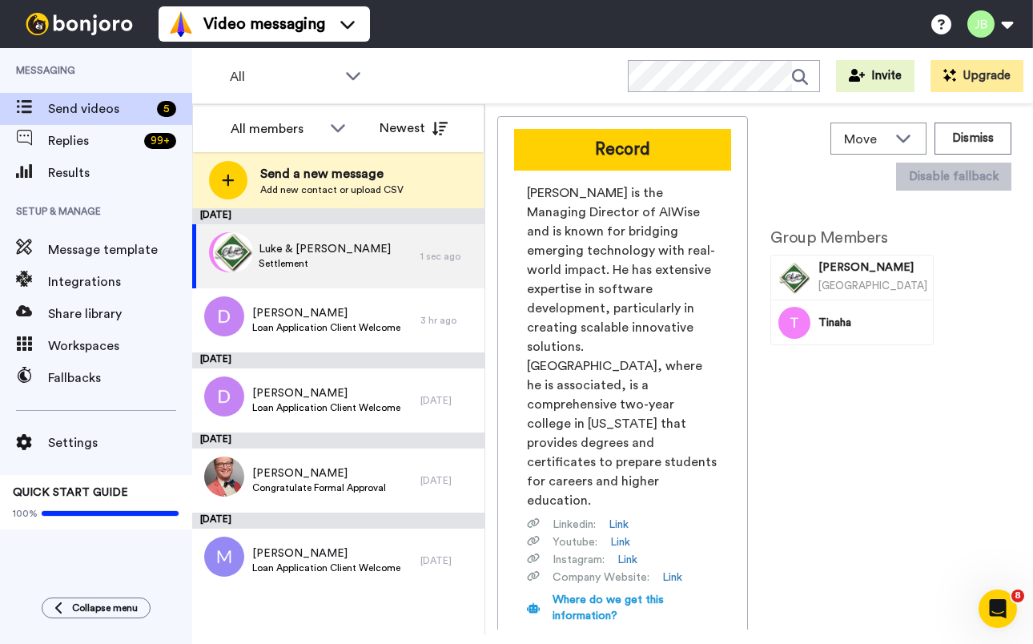
scroll to position [0, 0]
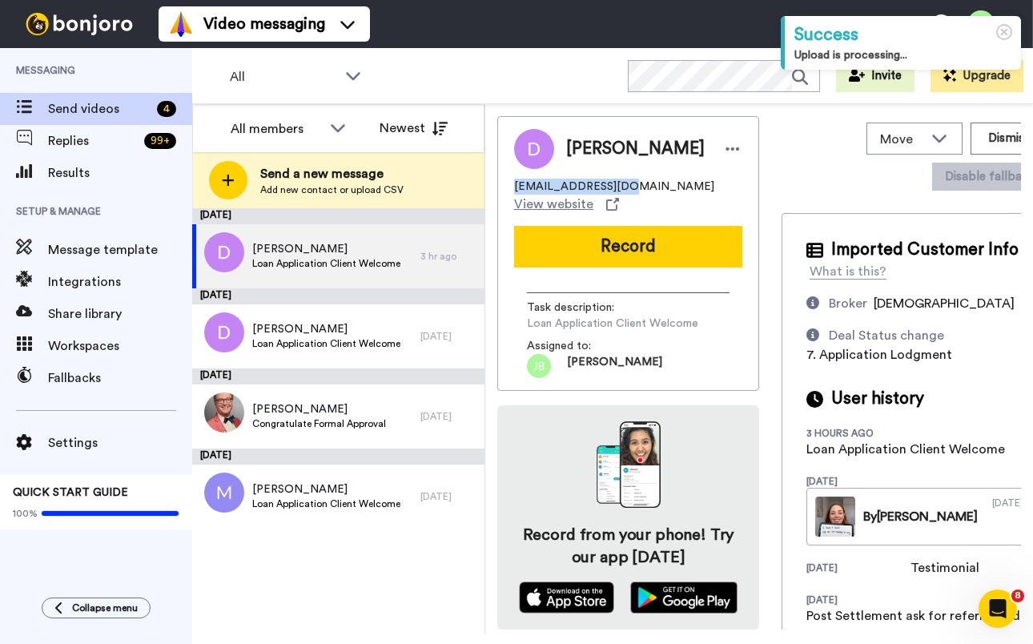
drag, startPoint x: 618, startPoint y: 189, endPoint x: 526, endPoint y: 185, distance: 92.2
click at [511, 191] on div "[PERSON_NAME] [PERSON_NAME][EMAIL_ADDRESS][DOMAIN_NAME] View website Record Tas…" at bounding box center [628, 253] width 262 height 275
copy span "[EMAIL_ADDRESS][DOMAIN_NAME]"
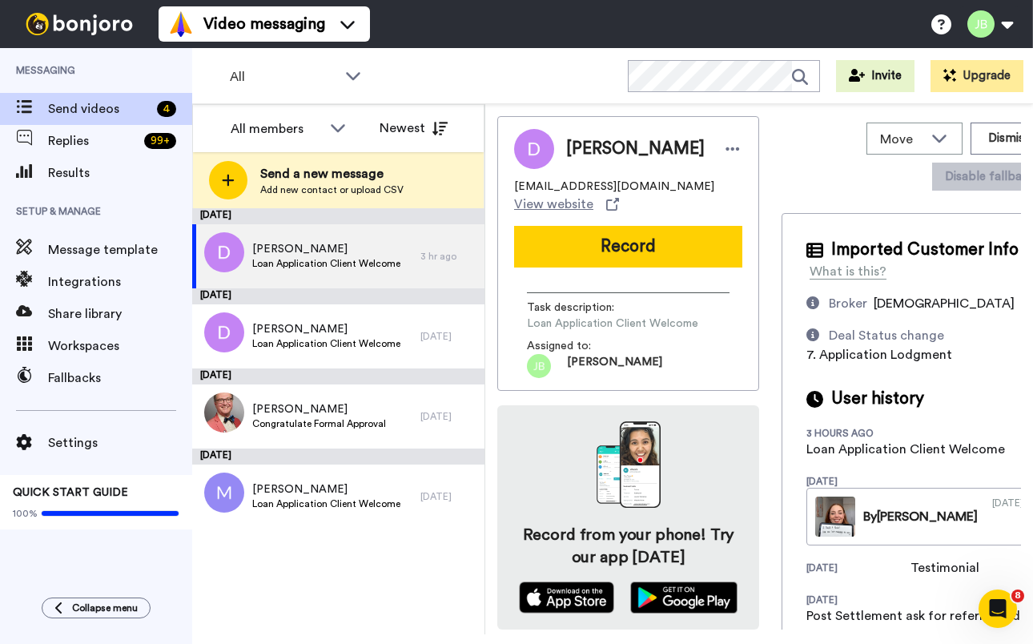
click at [677, 316] on span "Loan Application Client Welcome" at bounding box center [612, 324] width 171 height 16
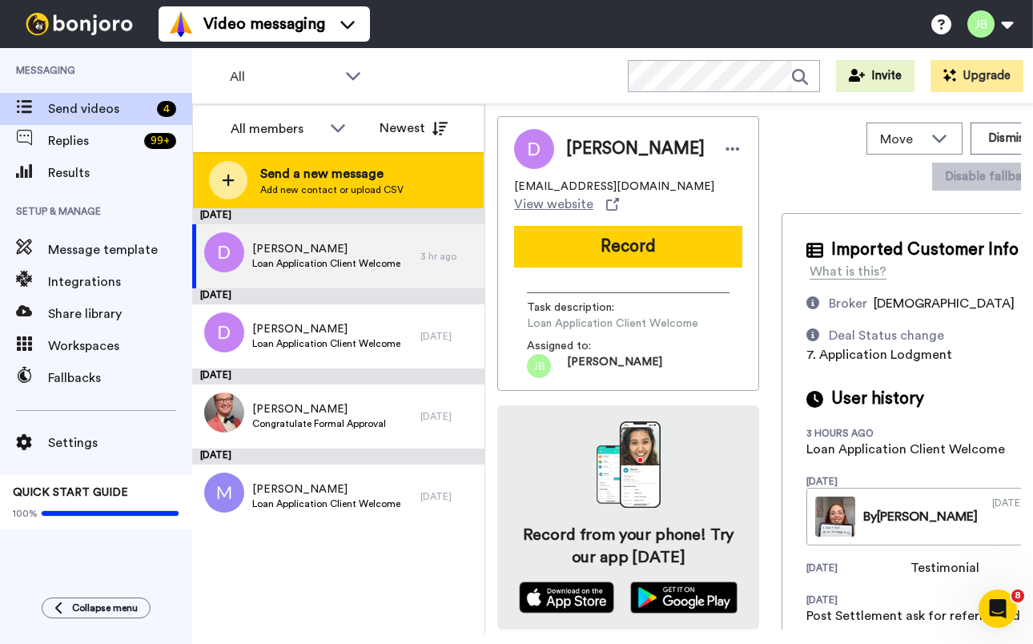
click at [344, 164] on span "Send a new message" at bounding box center [331, 173] width 143 height 19
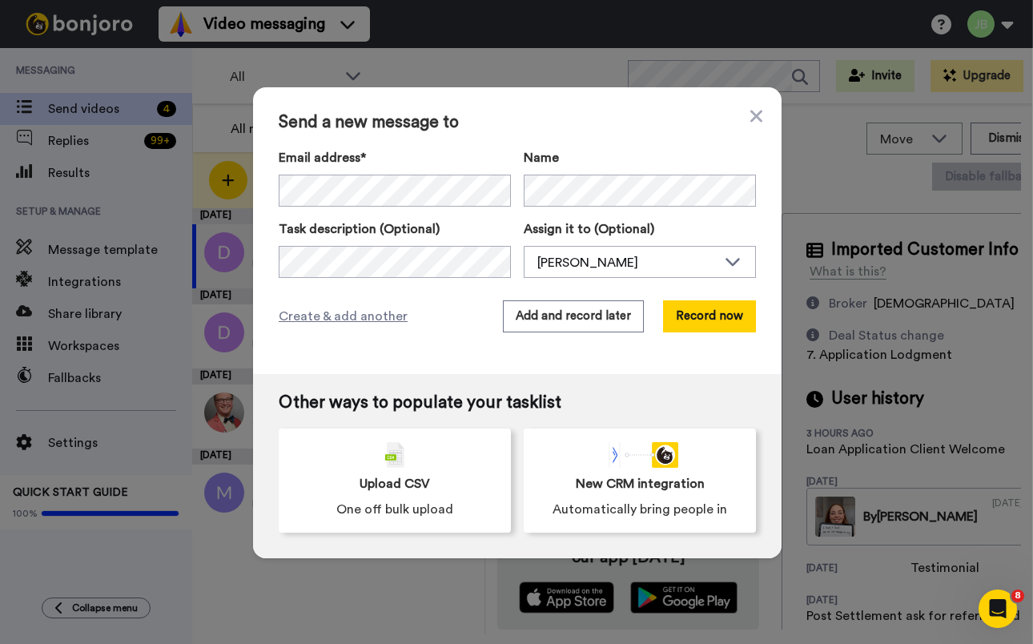
click at [345, 175] on div "Email address* [PERSON_NAME] <[PERSON_NAME][EMAIL_ADDRESS][DOMAIN_NAME]> [PERSO…" at bounding box center [395, 177] width 232 height 58
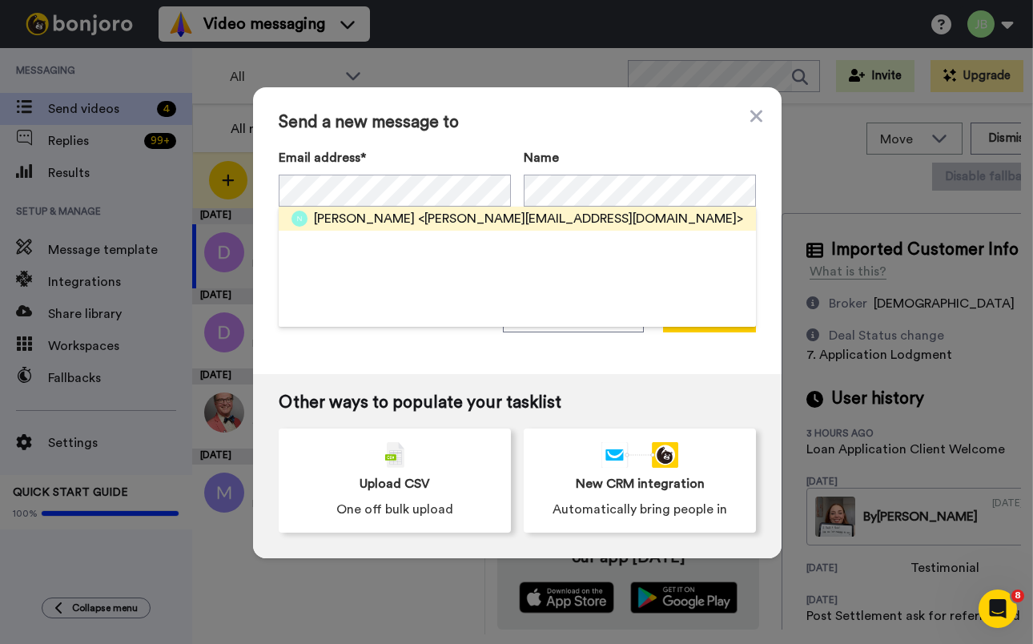
click at [418, 215] on span "<[PERSON_NAME][EMAIL_ADDRESS][DOMAIN_NAME]>" at bounding box center [580, 218] width 325 height 19
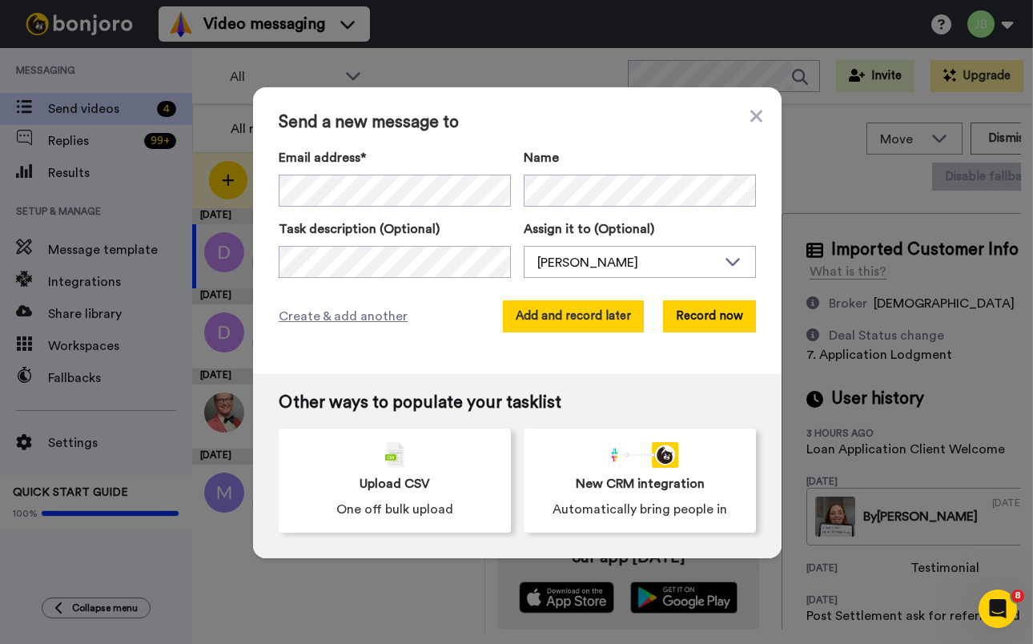
click at [581, 316] on button "Add and record later" at bounding box center [573, 316] width 141 height 32
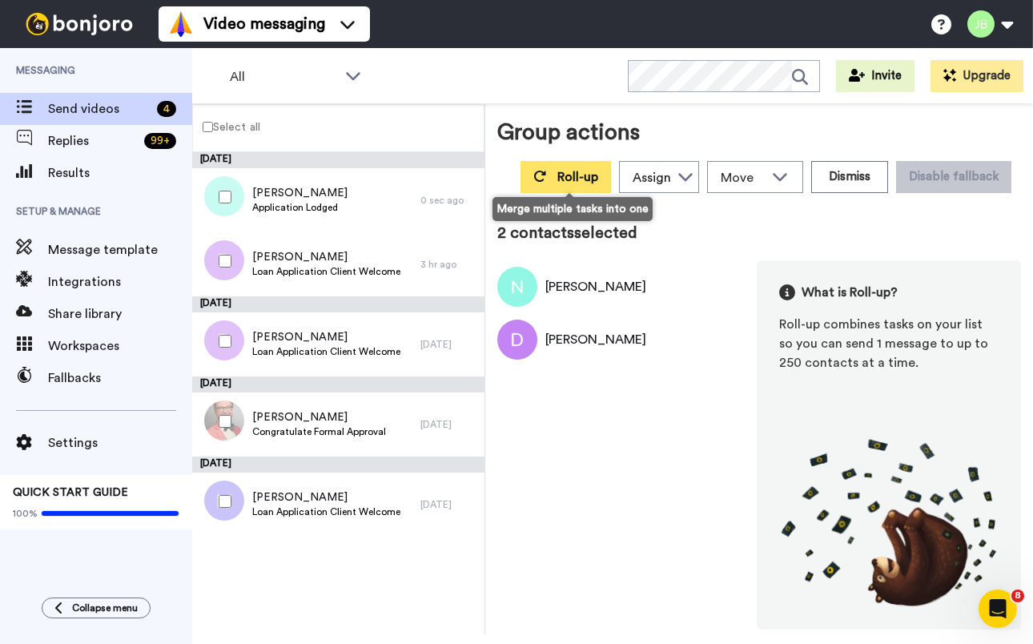
click at [558, 175] on button "Roll-up" at bounding box center [566, 177] width 91 height 32
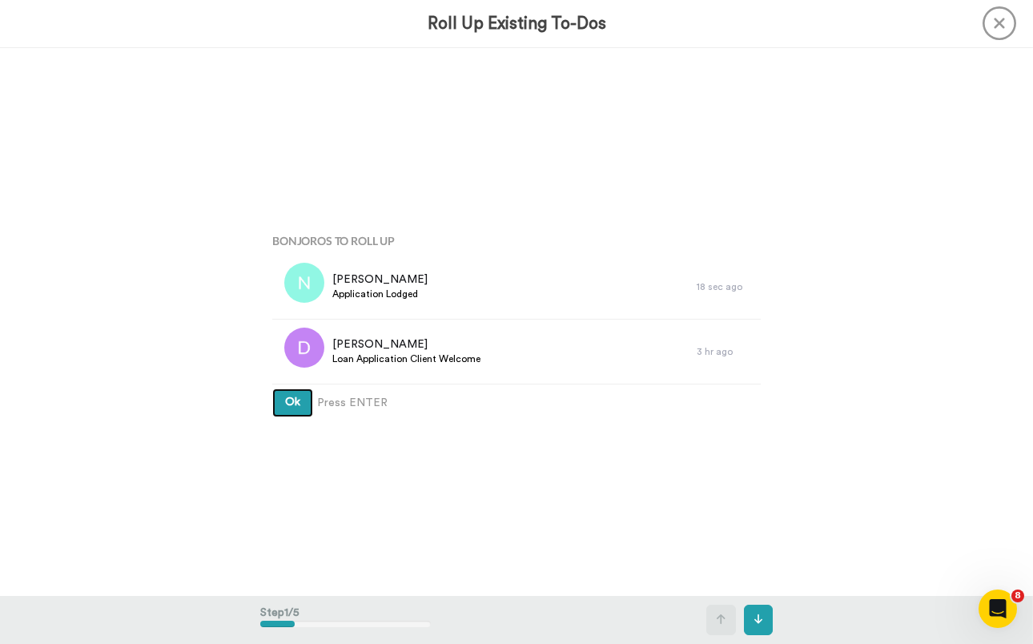
click at [272, 389] on button "Ok" at bounding box center [292, 403] width 41 height 29
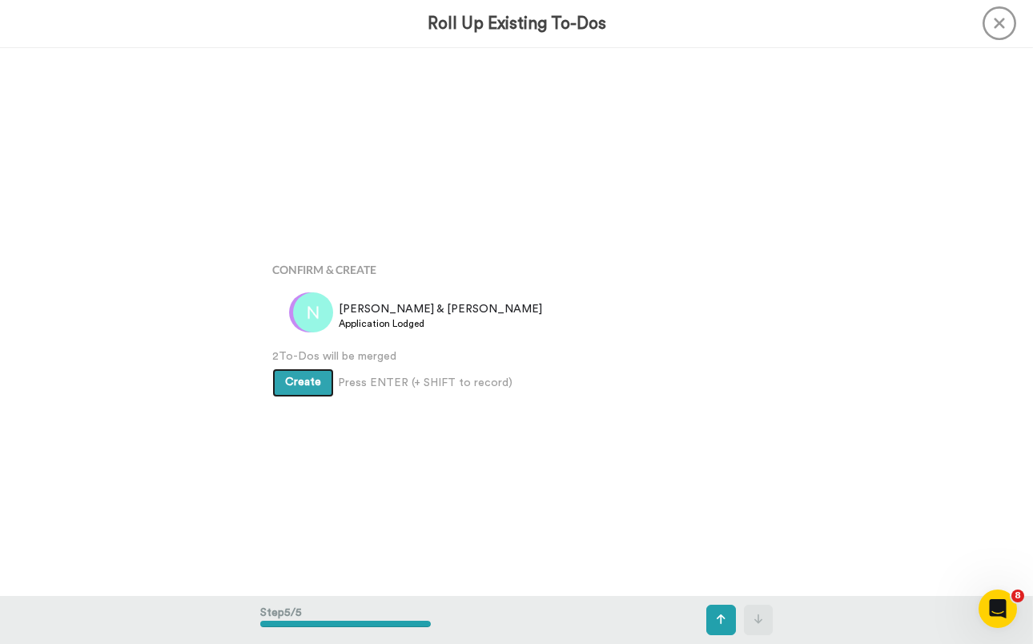
scroll to position [2193, 0]
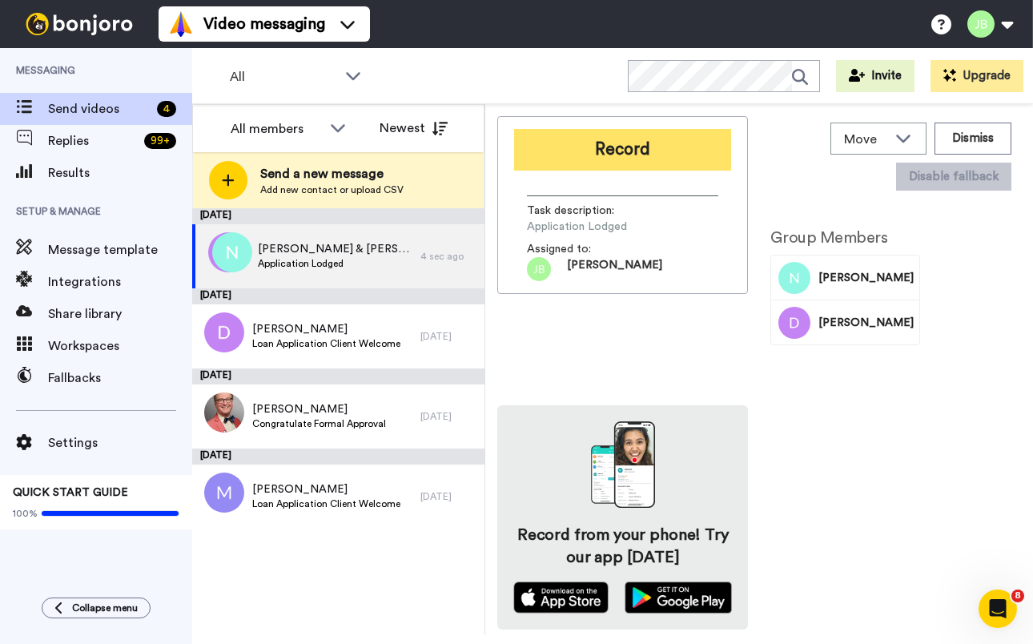
click at [650, 142] on button "Record" at bounding box center [622, 150] width 217 height 42
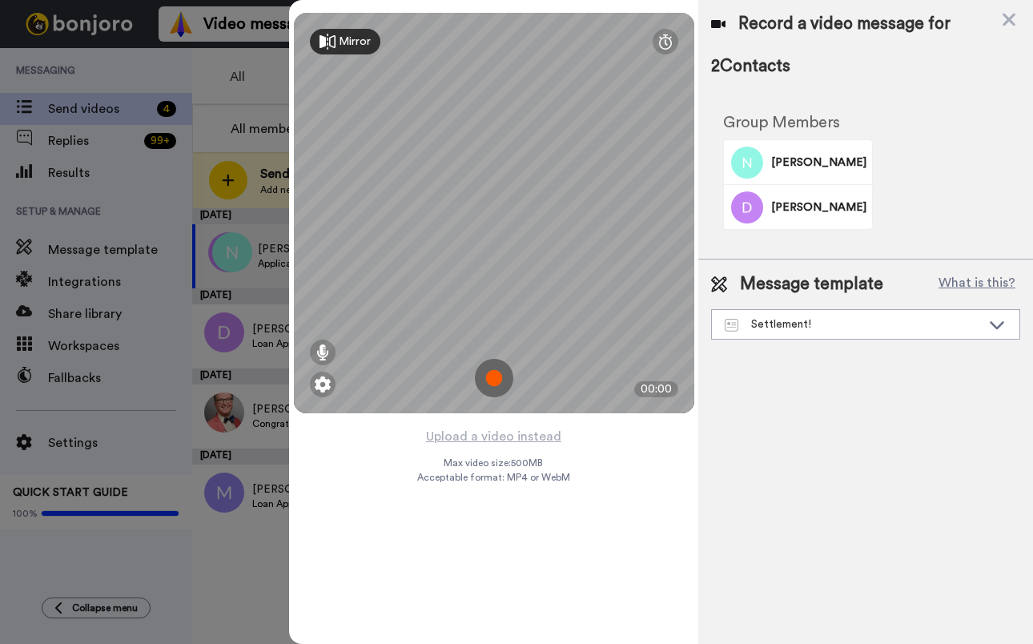
click at [497, 378] on img at bounding box center [494, 378] width 38 height 38
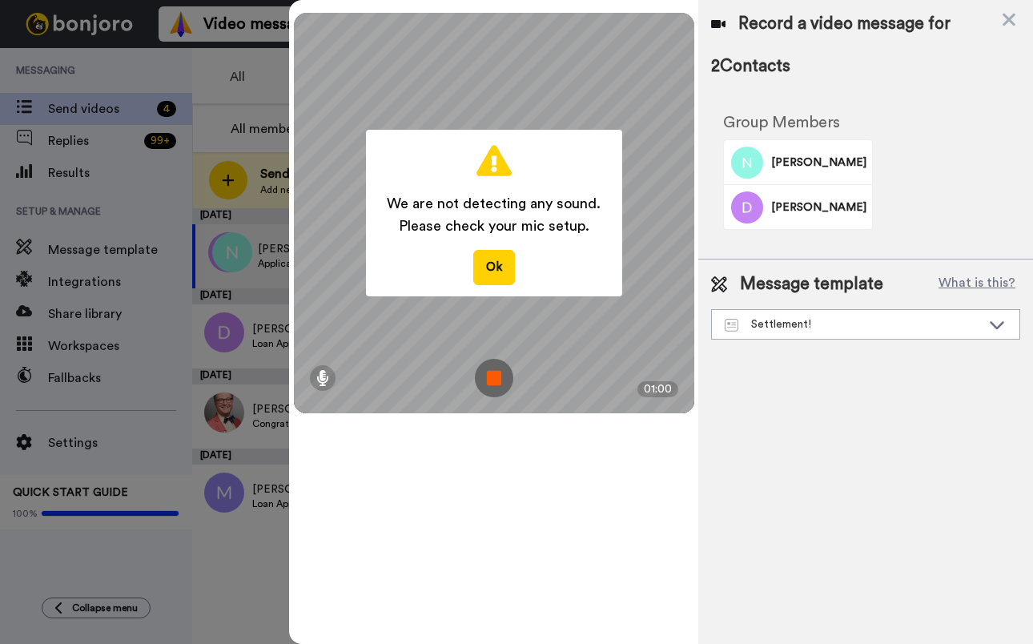
click at [487, 374] on img at bounding box center [494, 378] width 38 height 38
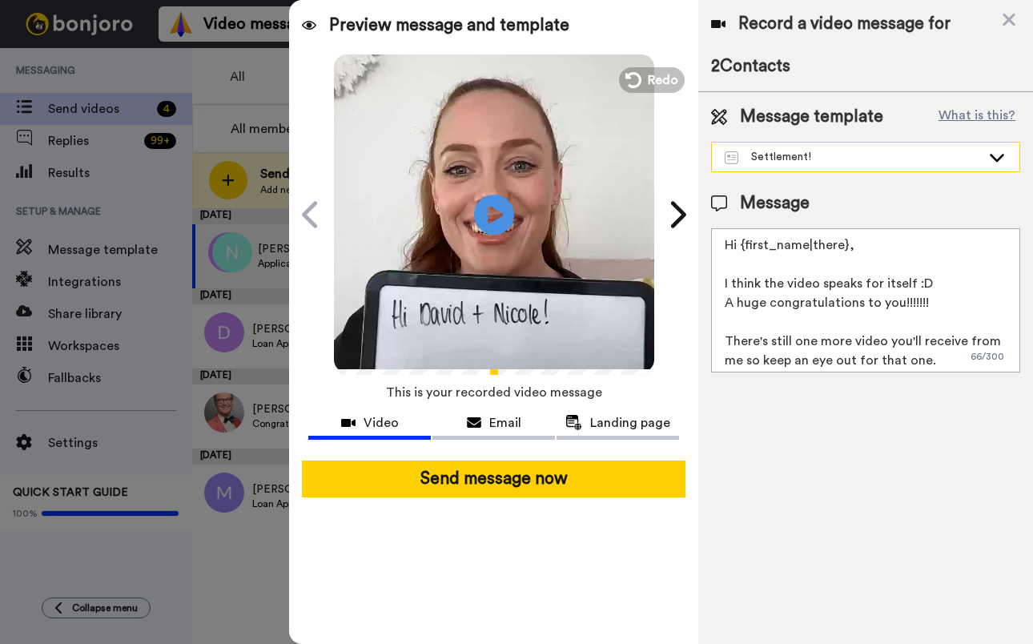
click at [823, 171] on div "Settlement!" at bounding box center [865, 157] width 309 height 30
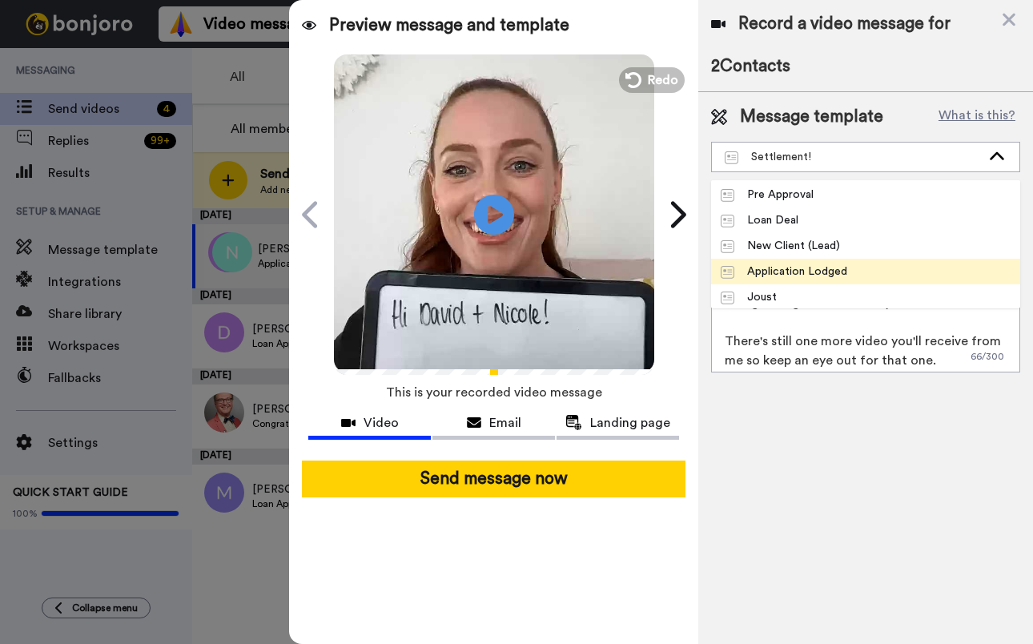
scroll to position [282, 0]
click at [849, 260] on li "Application Lodged" at bounding box center [865, 270] width 309 height 26
type textarea "Hi {first_name|there}, I have an update for you regarding your deal! Once you'v…"
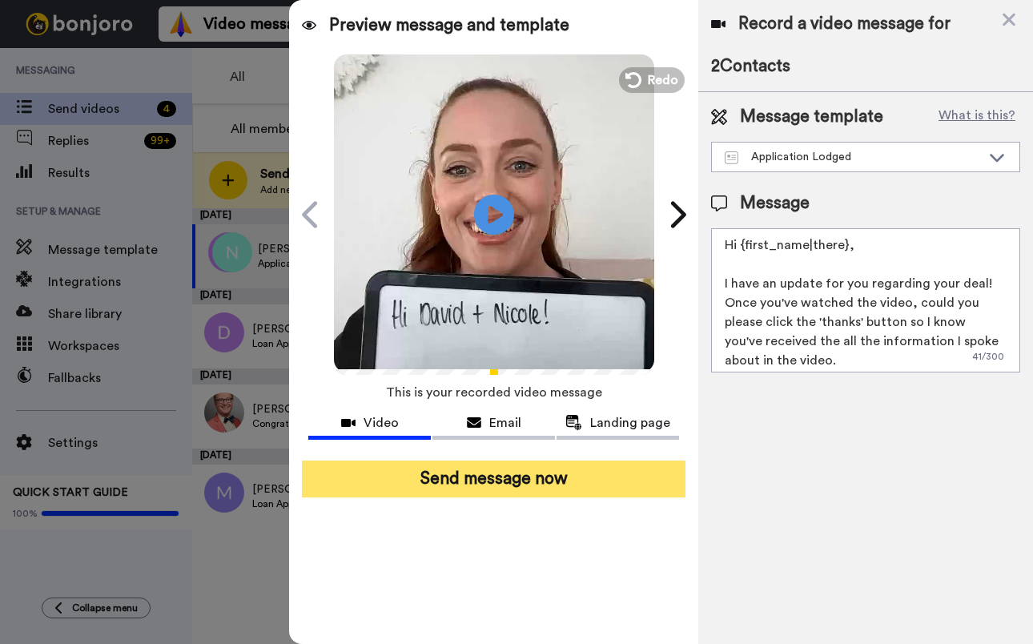
click at [568, 485] on button "Send message now" at bounding box center [494, 479] width 384 height 37
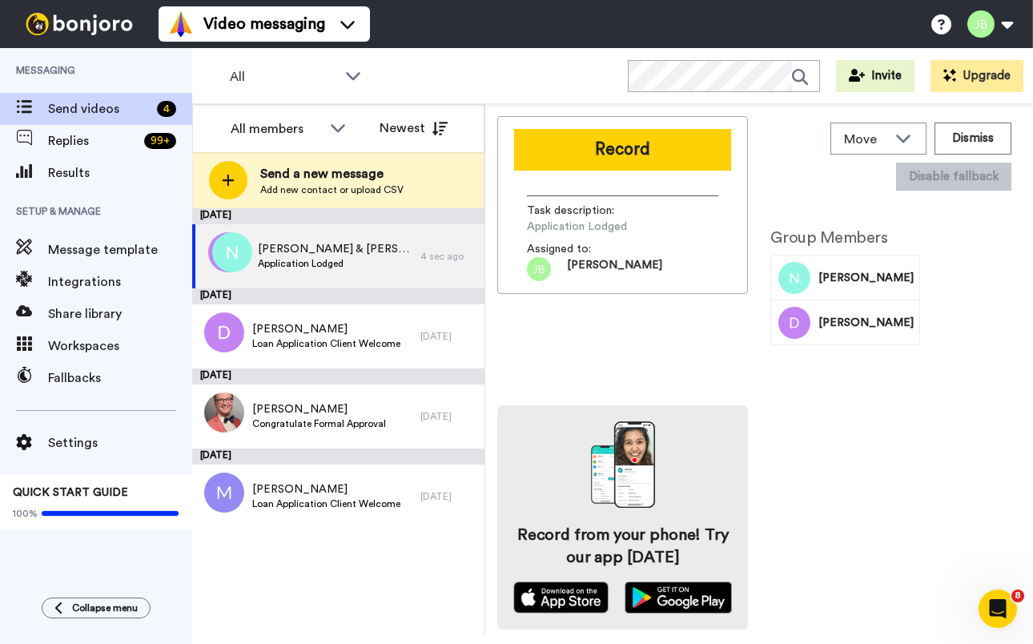
scroll to position [0, 0]
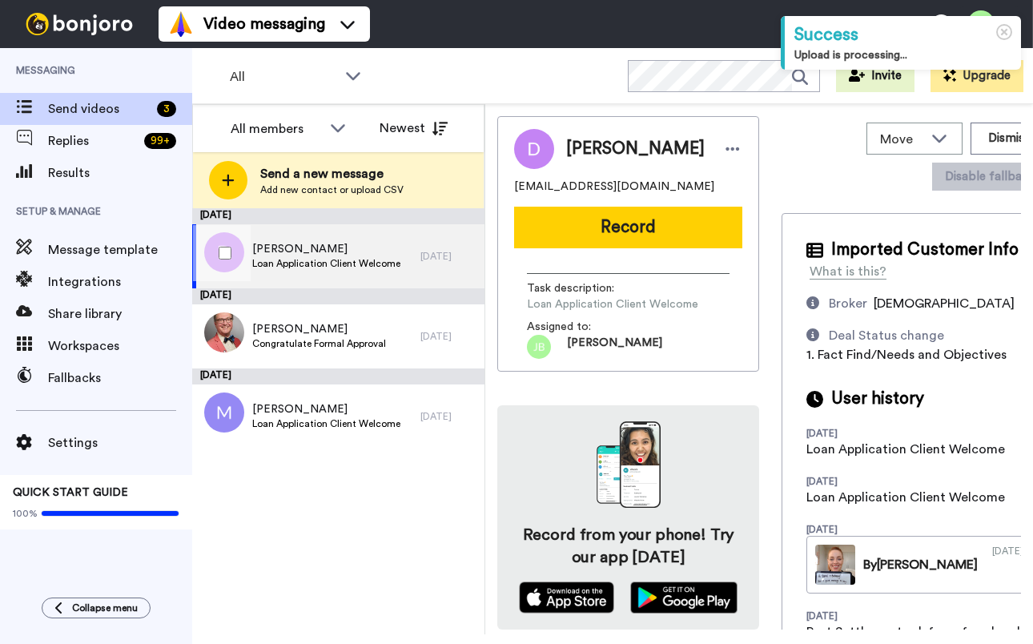
drag, startPoint x: 333, startPoint y: 257, endPoint x: 510, endPoint y: 185, distance: 191.2
click at [333, 257] on span "Loan Application Client Welcome" at bounding box center [326, 263] width 148 height 13
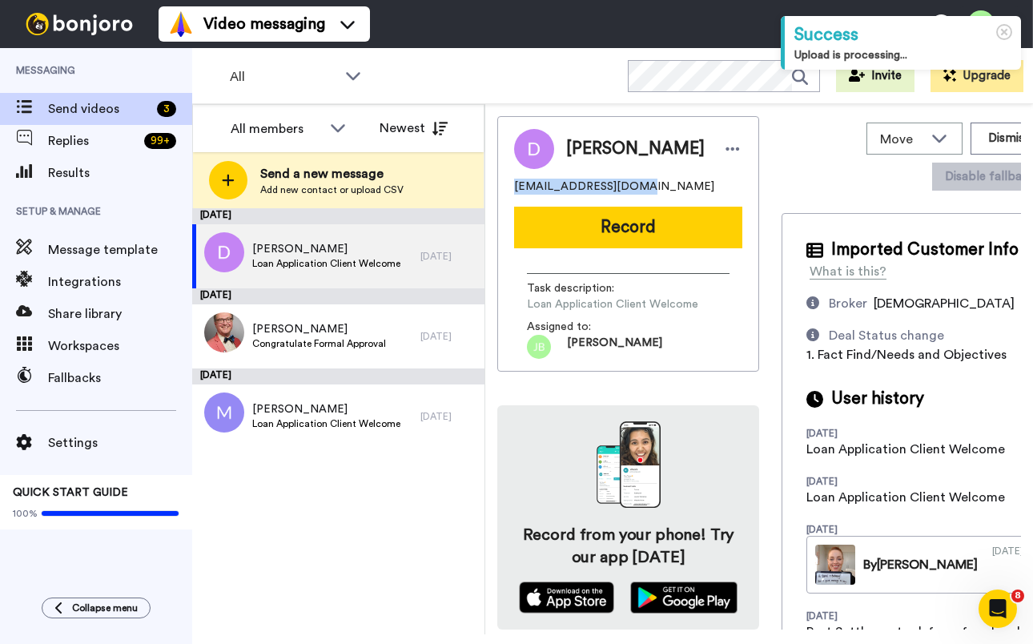
drag, startPoint x: 634, startPoint y: 182, endPoint x: 509, endPoint y: 187, distance: 124.3
click at [509, 187] on div "[PERSON_NAME] [EMAIL_ADDRESS][DOMAIN_NAME] Record Task description : Loan Appli…" at bounding box center [628, 244] width 262 height 256
copy span "[EMAIL_ADDRESS][DOMAIN_NAME]"
drag, startPoint x: 663, startPoint y: 187, endPoint x: 634, endPoint y: 174, distance: 32.6
click at [663, 187] on div "[EMAIL_ADDRESS][DOMAIN_NAME]" at bounding box center [628, 187] width 228 height 16
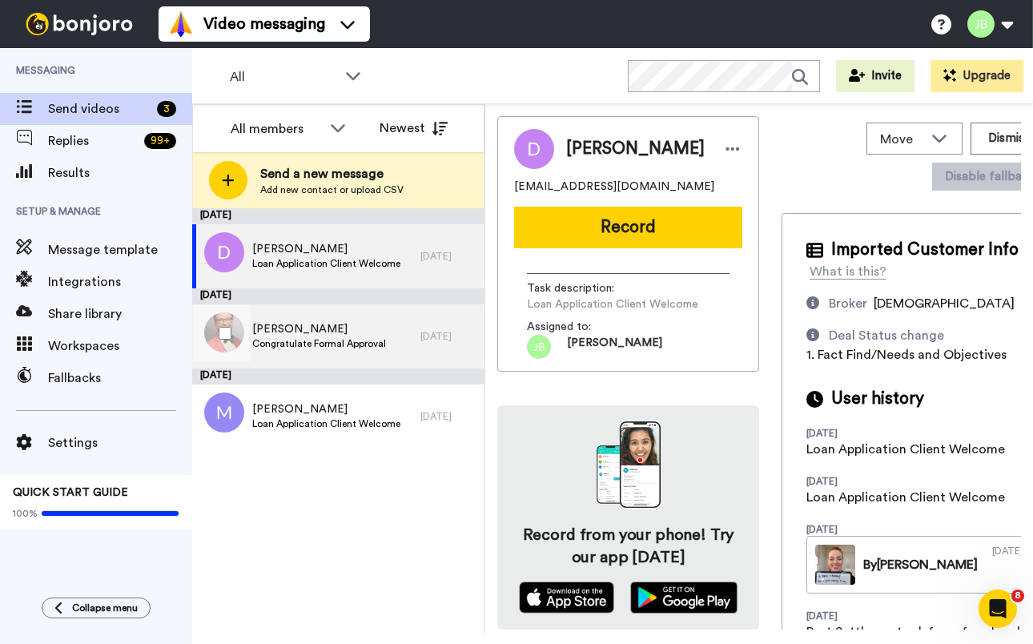
click at [340, 334] on span "[PERSON_NAME]" at bounding box center [319, 329] width 134 height 16
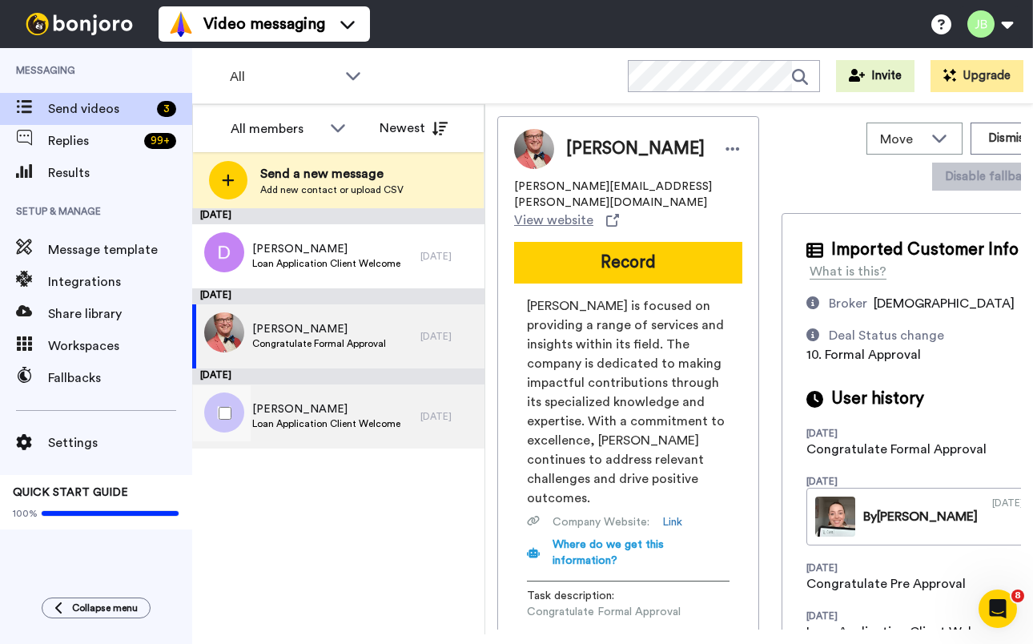
click at [381, 421] on span "Loan Application Client Welcome" at bounding box center [326, 423] width 148 height 13
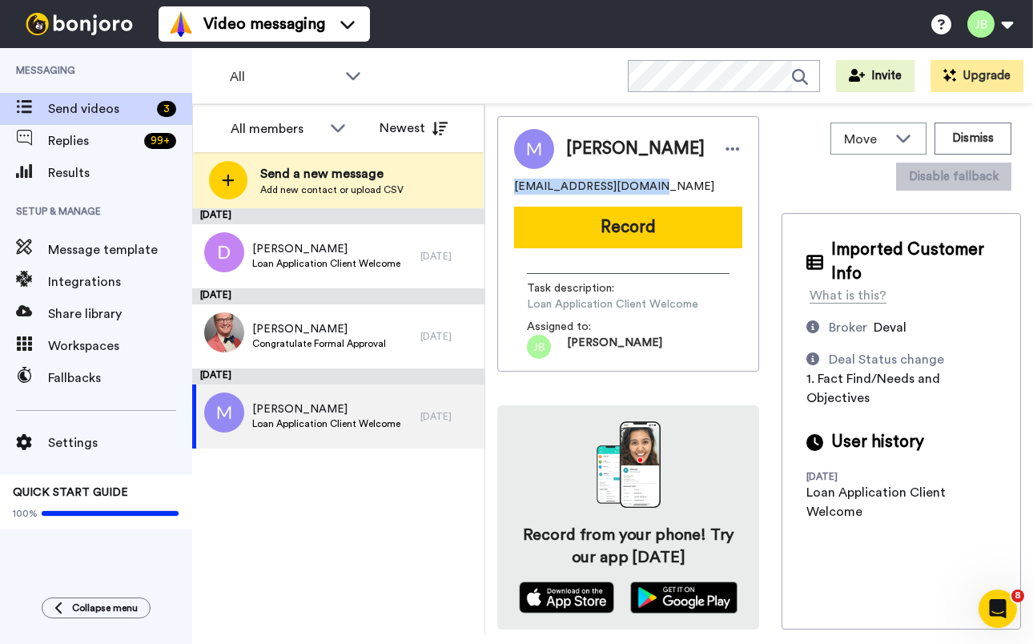
drag, startPoint x: 642, startPoint y: 185, endPoint x: 537, endPoint y: 188, distance: 105.8
click at [509, 191] on div "[PERSON_NAME] [PERSON_NAME][EMAIL_ADDRESS][DOMAIN_NAME] Record Task description…" at bounding box center [628, 244] width 262 height 256
copy span "[EMAIL_ADDRESS][DOMAIN_NAME]"
click at [664, 178] on div "[PERSON_NAME] [PERSON_NAME][EMAIL_ADDRESS][DOMAIN_NAME]" at bounding box center [628, 162] width 228 height 66
